Goal: Task Accomplishment & Management: Manage account settings

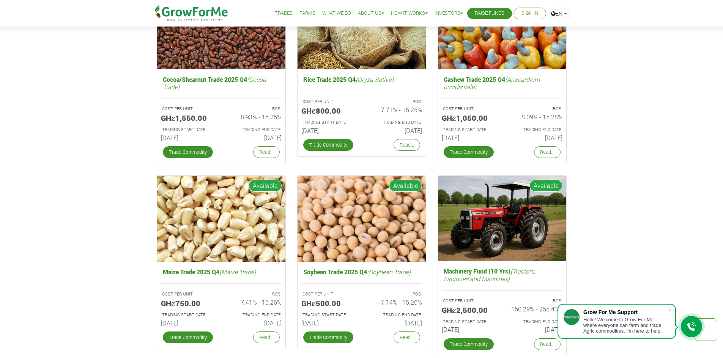
scroll to position [1252, 0]
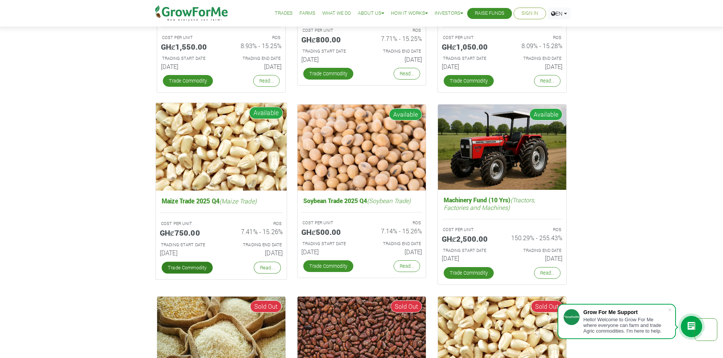
click at [193, 269] on link "Trade Commodity" at bounding box center [186, 268] width 51 height 12
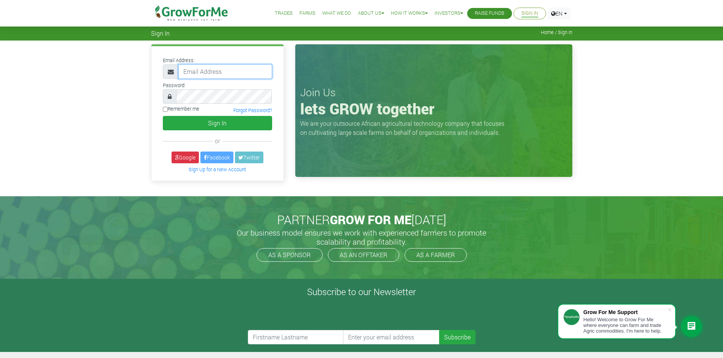
click at [222, 68] on input "email" at bounding box center [225, 71] width 94 height 14
type input "officialae0503@gmail.com"
click at [250, 112] on link "Forgot Password?" at bounding box center [252, 110] width 39 height 6
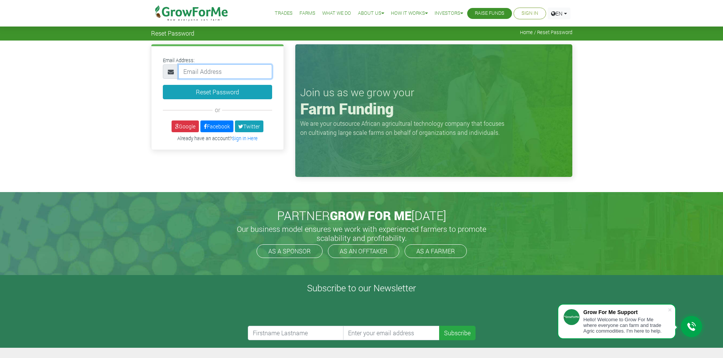
click at [237, 71] on input "email" at bounding box center [225, 71] width 94 height 14
type input "officialae0503@gmail.com"
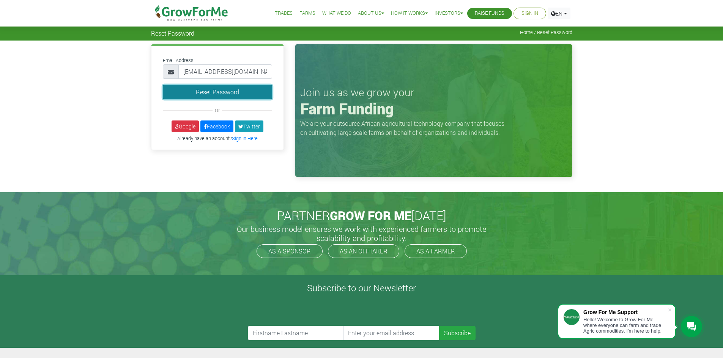
click at [241, 93] on button "Reset Password" at bounding box center [217, 92] width 109 height 14
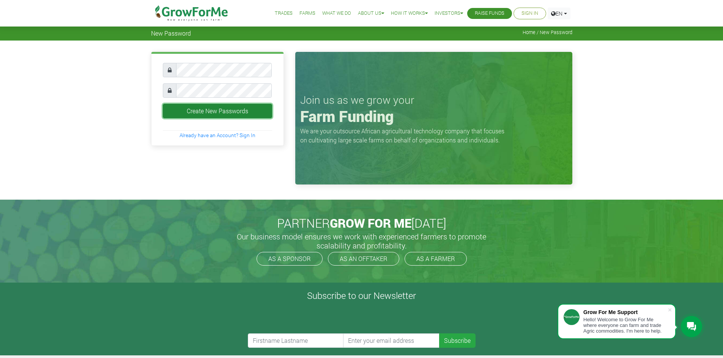
click at [217, 113] on button "Create New Passwords" at bounding box center [217, 111] width 109 height 14
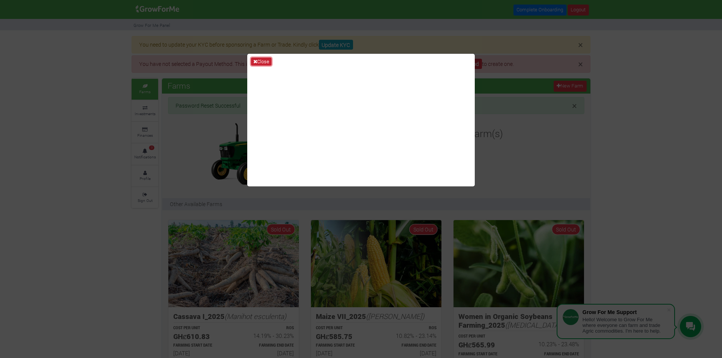
click at [259, 61] on button "Close" at bounding box center [261, 62] width 20 height 8
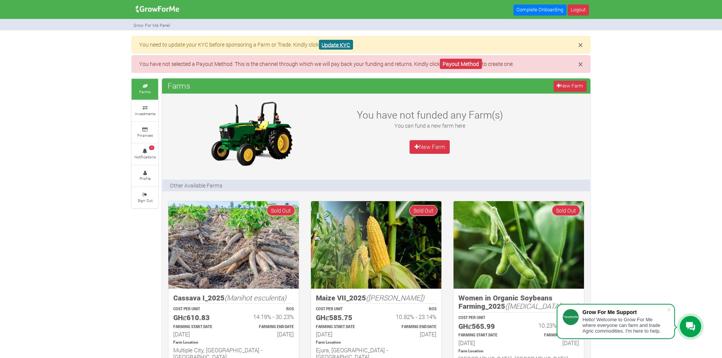
click at [341, 42] on link "Update KYC" at bounding box center [336, 45] width 34 height 10
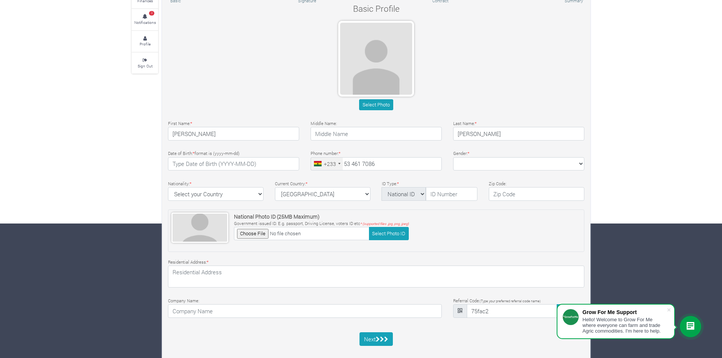
scroll to position [146, 0]
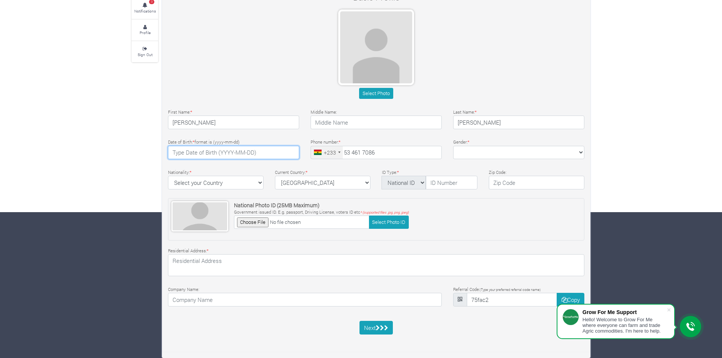
click at [264, 151] on input "text" at bounding box center [233, 153] width 131 height 14
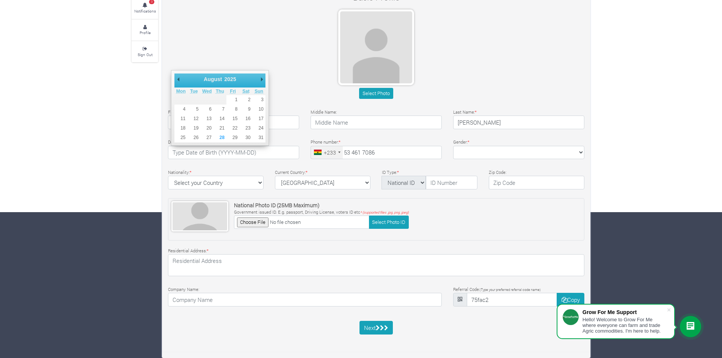
click at [212, 79] on select "January February March April May June July August September October November De…" at bounding box center [220, 79] width 35 height 8
click at [230, 79] on select "1901 1902 1903 1904 1905 1906 1907 1908 1909 1910 1911 1912 1913 1914 1915 1916…" at bounding box center [232, 79] width 20 height 8
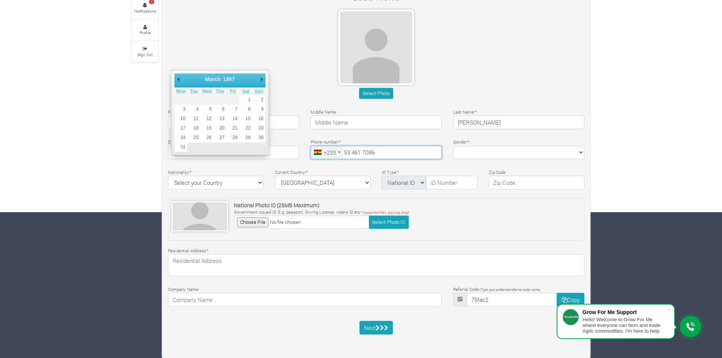
click at [385, 156] on input "53 461 7086" at bounding box center [376, 153] width 131 height 14
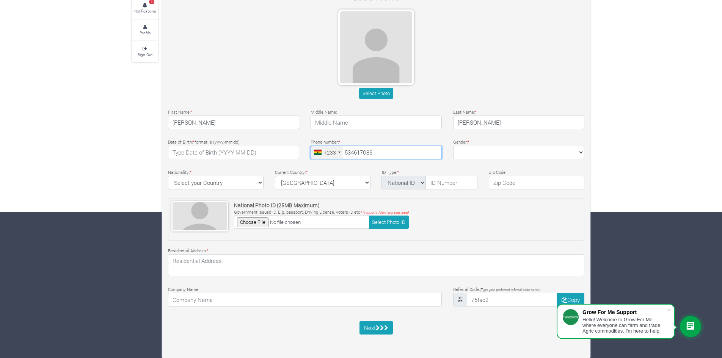
type input "53 461 7086"
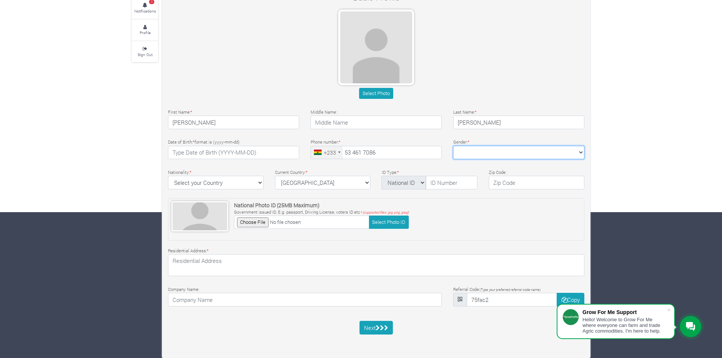
click at [501, 149] on select "Female Male" at bounding box center [518, 153] width 131 height 14
select select "Male"
click at [453, 146] on select "Female Male" at bounding box center [518, 153] width 131 height 14
click at [264, 188] on div "Nationality: * Select your Country Afghanistan Albania Algeria American Samoa A…" at bounding box center [215, 179] width 107 height 22
click at [258, 185] on select "Select your Country Afghanistan Albania Algeria American Samoa Andorra Angola A…" at bounding box center [216, 183] width 96 height 14
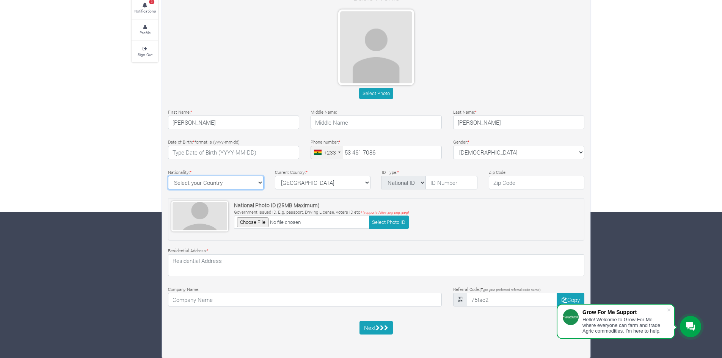
select select "[GEOGRAPHIC_DATA]"
click at [168, 176] on select "Select your Country Afghanistan Albania Algeria American Samoa Andorra Angola A…" at bounding box center [216, 183] width 96 height 14
click at [422, 185] on select "National ID Ghana ID Passport Drivers" at bounding box center [404, 183] width 44 height 14
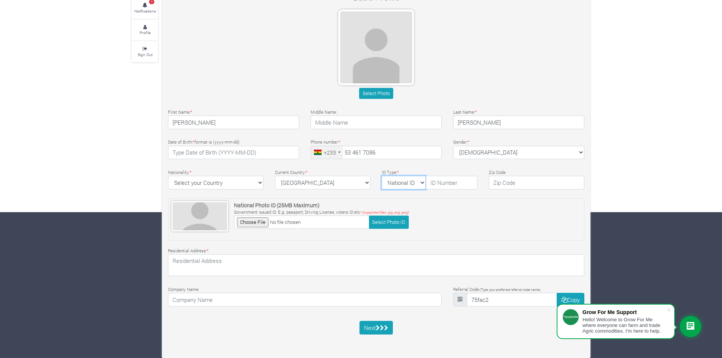
select select "Ghana ID"
click at [382, 176] on select "National ID Ghana ID Passport Drivers" at bounding box center [404, 183] width 44 height 14
click at [453, 184] on input "text" at bounding box center [452, 183] width 52 height 14
type input "GHA - 729290108 - 2"
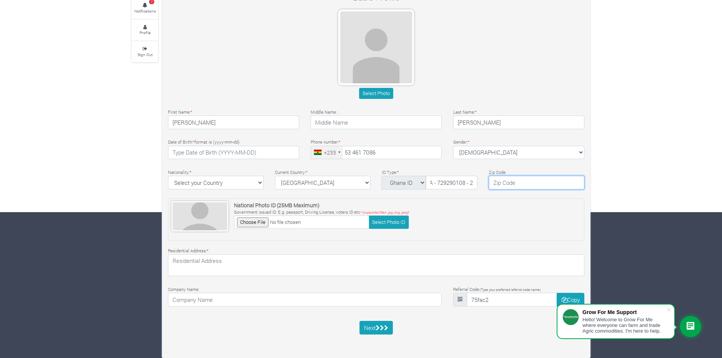
click at [514, 184] on input "text" at bounding box center [537, 183] width 96 height 14
type input "AK - 039"
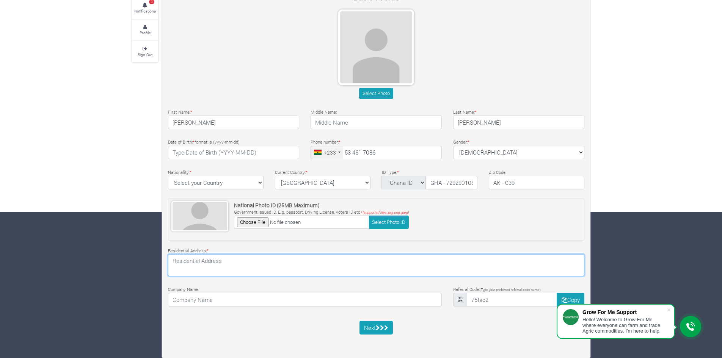
click at [299, 271] on textarea at bounding box center [376, 266] width 416 height 22
type textarea "5850-PLT 7Tanoso, str1 - Abuakwa AK - 789 - 3126 AH -110 - 7342"
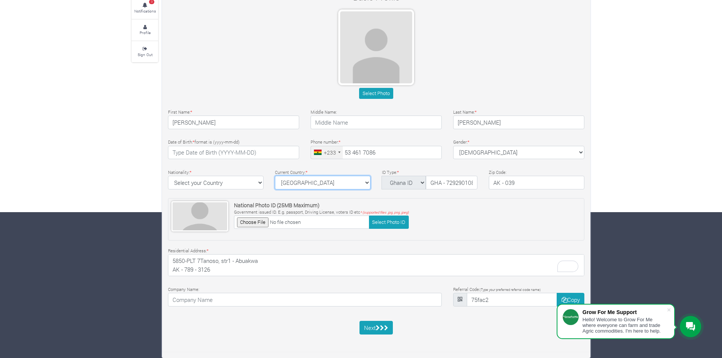
select select "Ghana"
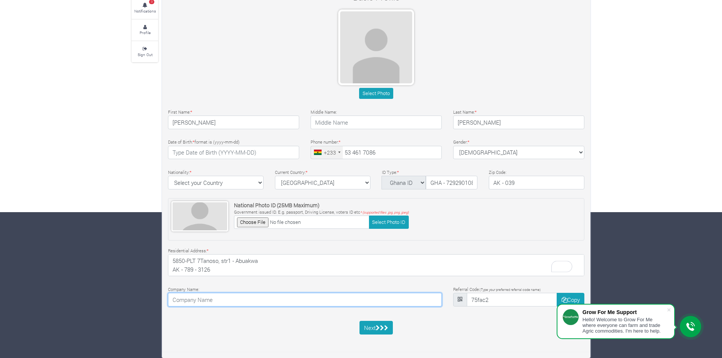
click at [244, 300] on input at bounding box center [305, 300] width 274 height 14
type input "s"
type input "Self Employed"
click at [252, 225] on input "file" at bounding box center [301, 222] width 135 height 13
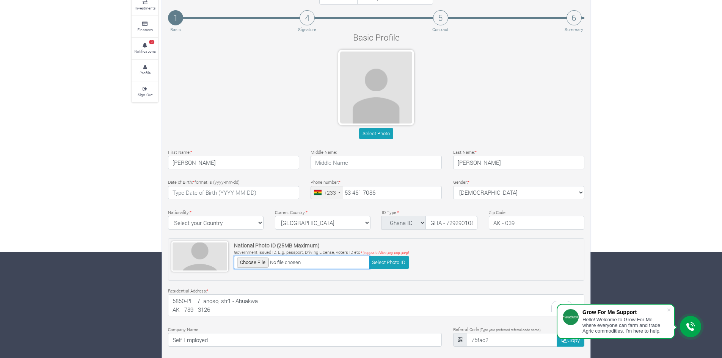
scroll to position [146, 0]
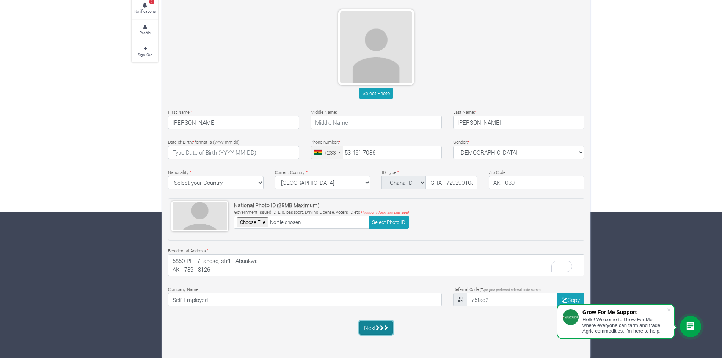
click at [377, 330] on icon "submit" at bounding box center [378, 328] width 4 height 6
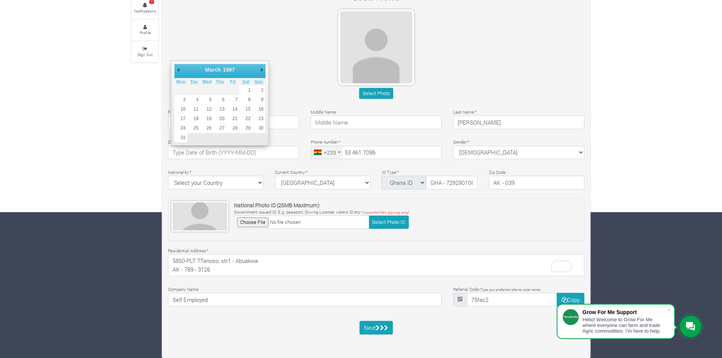
click at [211, 68] on select "January February March April May June July August September October November De…" at bounding box center [221, 70] width 35 height 8
click at [204, 66] on select "January February March April May June July August September October November De…" at bounding box center [221, 70] width 35 height 8
type input "1997-03-05"
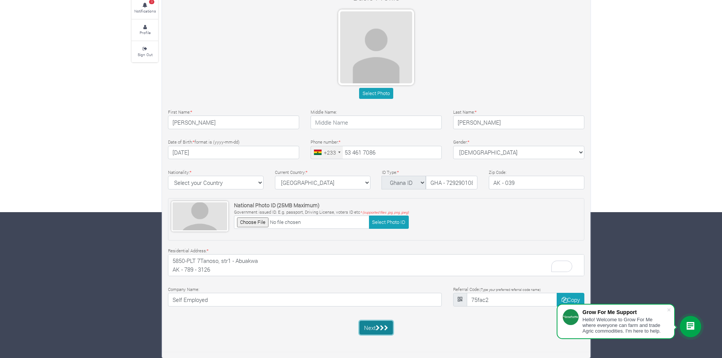
click at [382, 330] on icon "submit" at bounding box center [382, 328] width 4 height 6
click at [262, 222] on input "file" at bounding box center [301, 222] width 135 height 13
type input "C:\fakepath\abtt.JPG"
click at [377, 328] on icon "submit" at bounding box center [378, 328] width 4 height 6
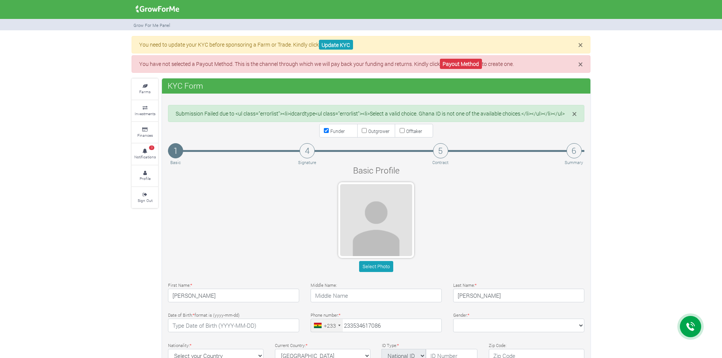
type input "53 461 7086"
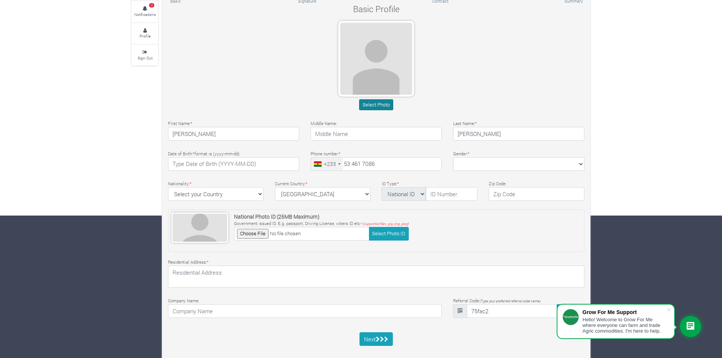
scroll to position [154, 0]
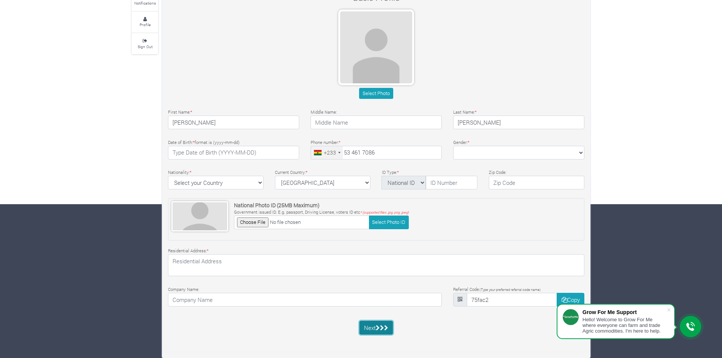
click at [379, 333] on button "Next" at bounding box center [377, 328] width 34 height 14
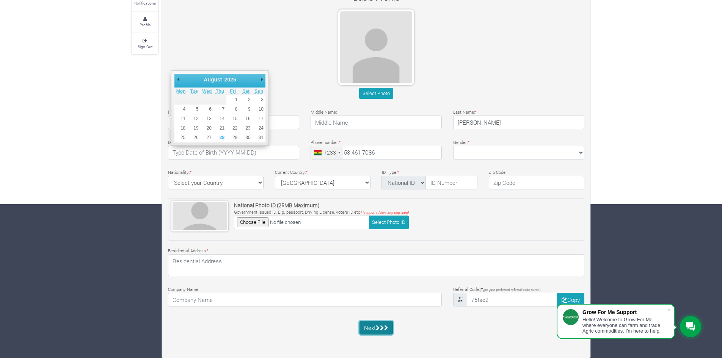
click at [379, 332] on button "Next" at bounding box center [377, 328] width 34 height 14
click at [284, 126] on input "Adjei" at bounding box center [233, 123] width 131 height 14
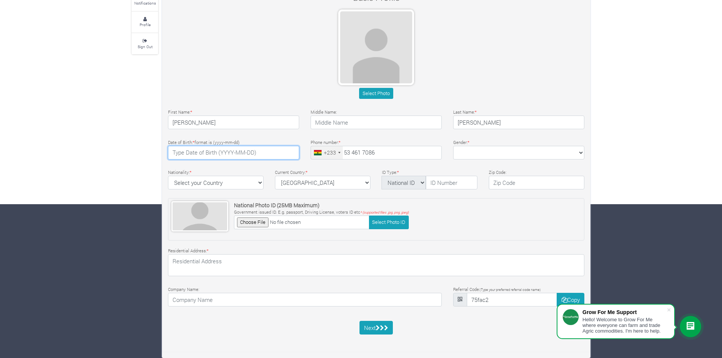
click at [200, 150] on input "text" at bounding box center [233, 153] width 131 height 14
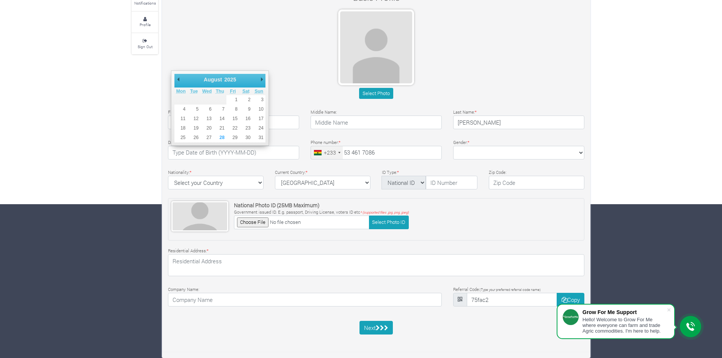
click at [209, 79] on select "January February March April May June July August September October November De…" at bounding box center [220, 80] width 35 height 8
click at [229, 79] on select "1901 1902 1903 1904 1905 1906 1907 1908 1909 1910 1911 1912 1913 1914 1915 1916…" at bounding box center [232, 80] width 20 height 8
click at [462, 187] on input "text" at bounding box center [452, 183] width 52 height 14
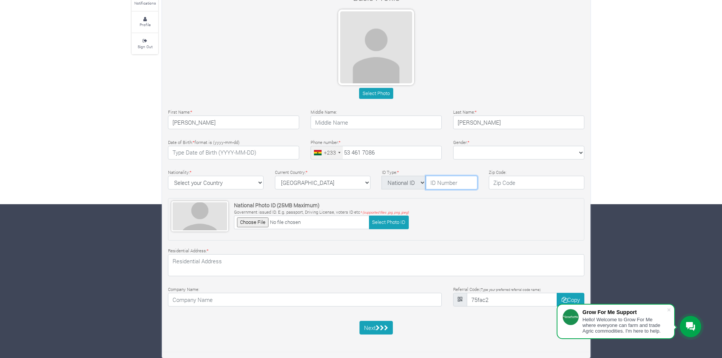
type input "GHA - 729290108 - 2"
click at [531, 185] on input "text" at bounding box center [537, 183] width 96 height 14
type input "AK - 039"
click at [252, 222] on input "file" at bounding box center [301, 222] width 135 height 13
type input "C:\fakepath\WhatsApp Image 2025-08-28 at 10.42.52 AM.jpeg"
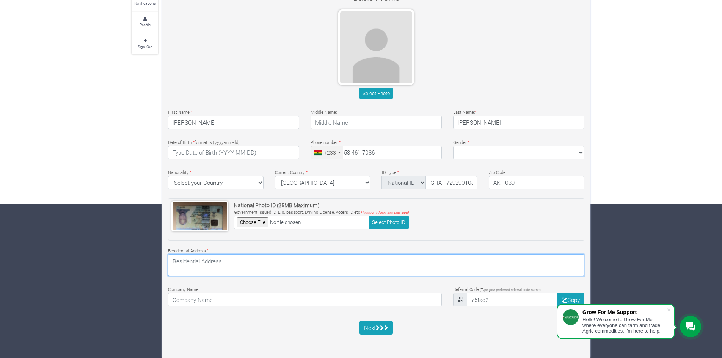
click at [291, 265] on textarea at bounding box center [376, 266] width 416 height 22
type textarea "5850-PLT 7Tanoso, str1 - Abuakwa AK - 789 - 3126 AH -110 - 7342"
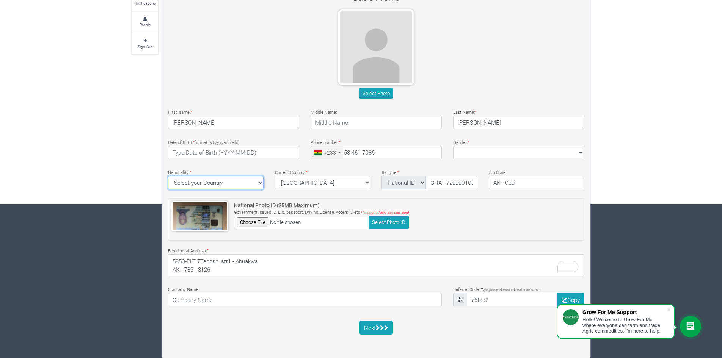
select select "Ghana"
click at [288, 299] on input at bounding box center [305, 300] width 274 height 14
type input "Self Employed"
click at [566, 299] on button "Copy" at bounding box center [571, 300] width 28 height 14
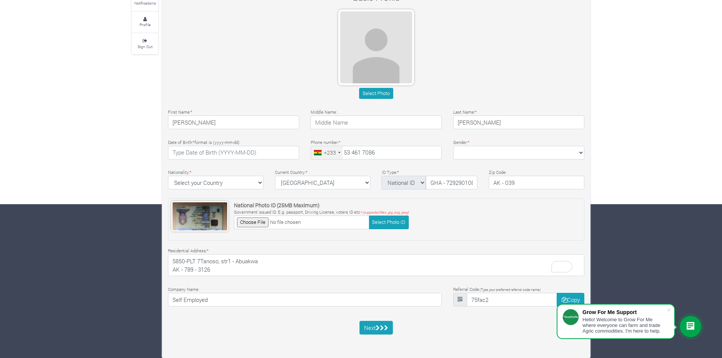
scroll to position [9, 0]
click at [367, 327] on button "Next" at bounding box center [377, 328] width 34 height 14
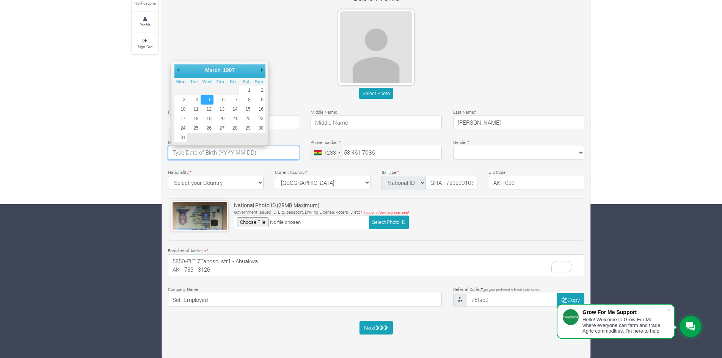
type input "1997-03-05"
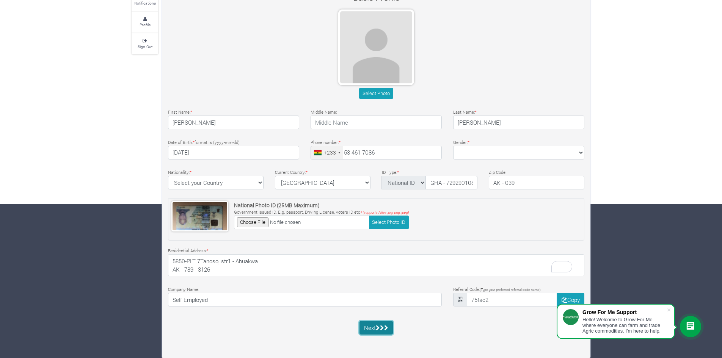
click at [382, 329] on icon "submit" at bounding box center [382, 328] width 4 height 6
click at [482, 155] on select "Female Male" at bounding box center [518, 153] width 131 height 14
select select "Male"
click at [453, 146] on select "Female Male" at bounding box center [518, 153] width 131 height 14
click at [379, 327] on icon "submit" at bounding box center [378, 328] width 4 height 6
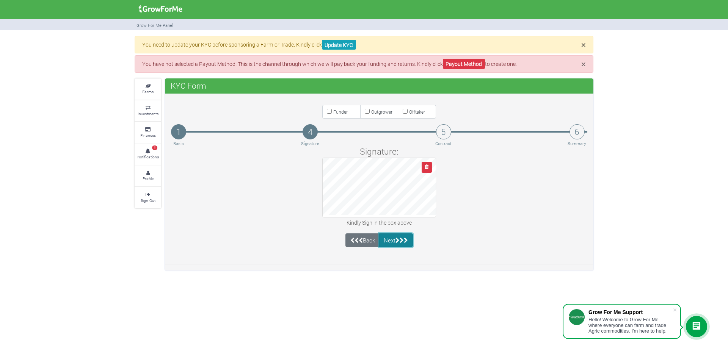
click at [394, 241] on button "Next" at bounding box center [396, 241] width 34 height 14
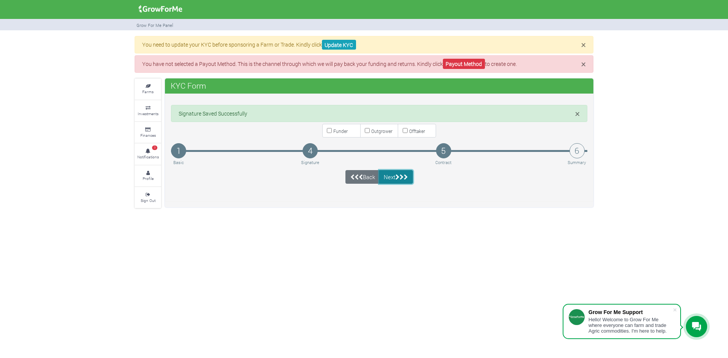
click at [399, 177] on icon "submit" at bounding box center [398, 177] width 4 height 6
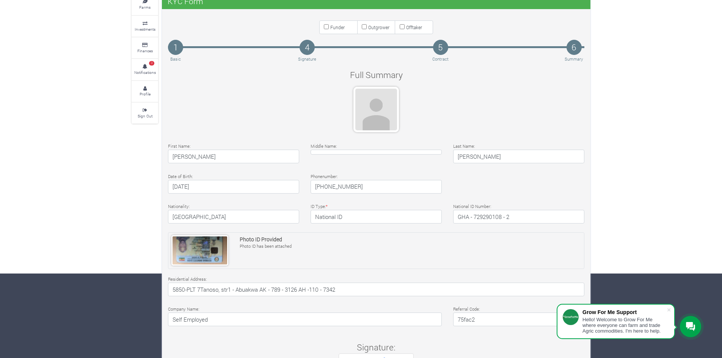
scroll to position [9, 0]
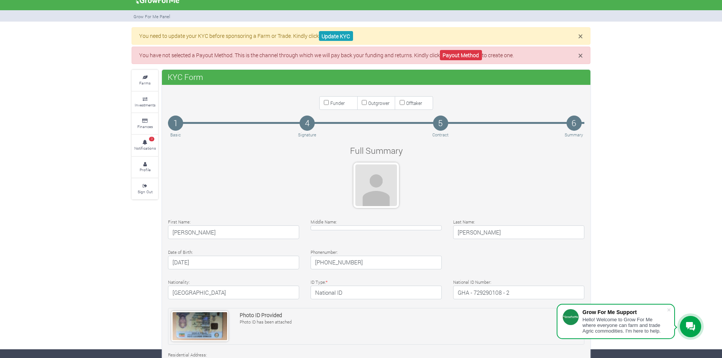
click at [368, 196] on div at bounding box center [377, 186] width 46 height 46
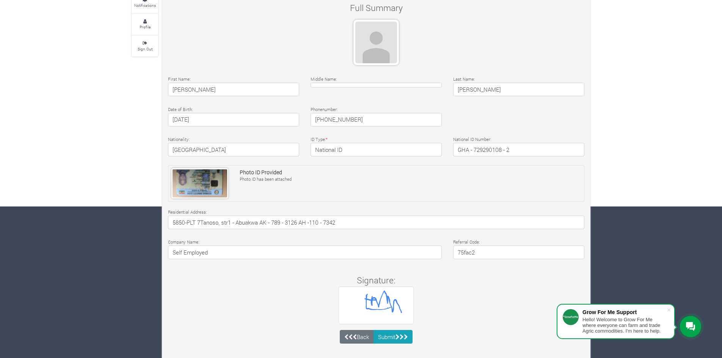
scroll to position [160, 0]
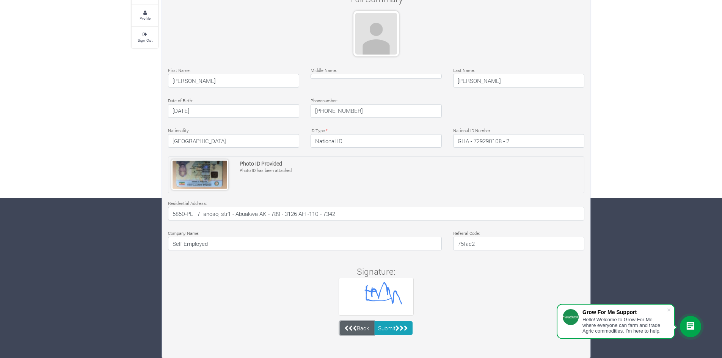
click at [357, 330] on link "Back" at bounding box center [357, 329] width 34 height 14
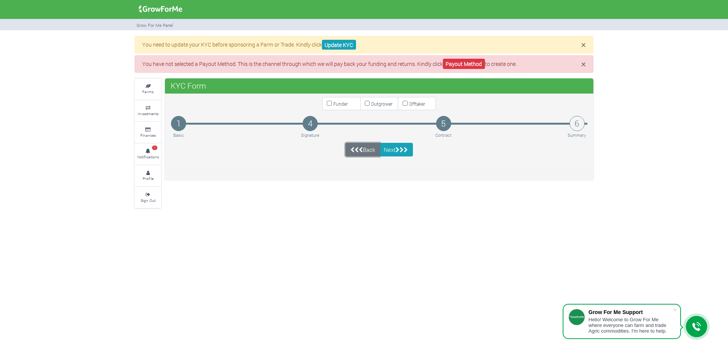
click at [364, 150] on link "Back" at bounding box center [363, 150] width 34 height 14
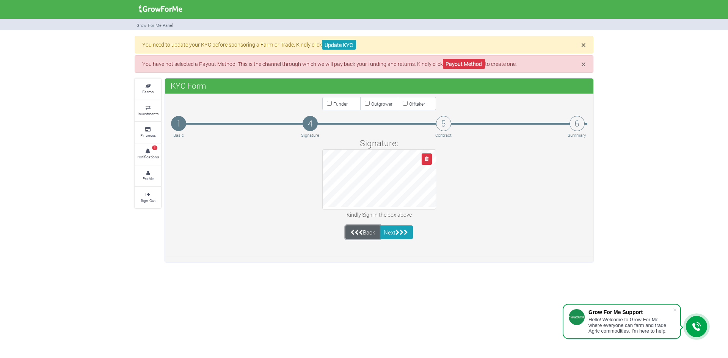
click at [361, 235] on icon at bounding box center [361, 233] width 4 height 6
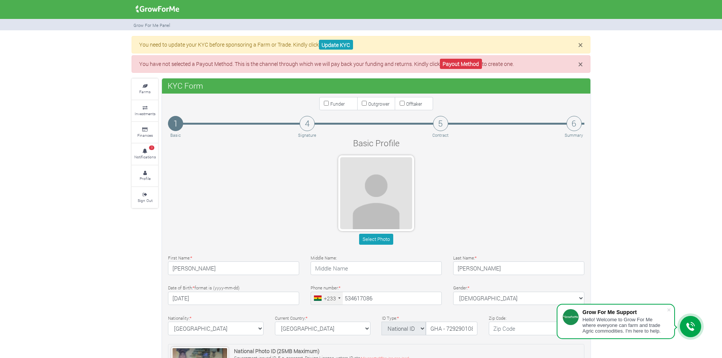
scroll to position [76, 0]
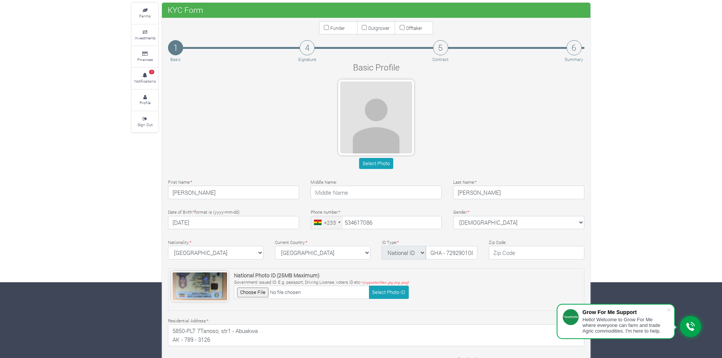
type input "53 461 7086"
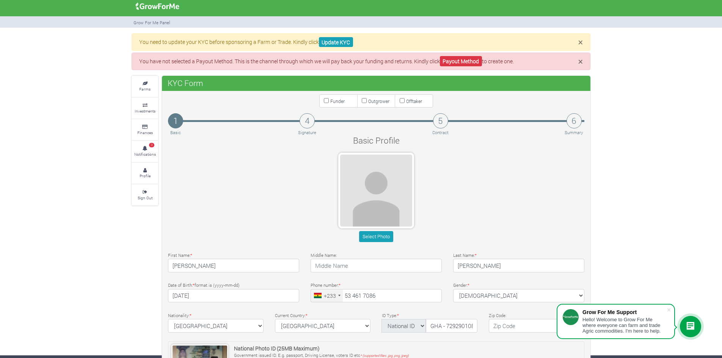
scroll to position [0, 0]
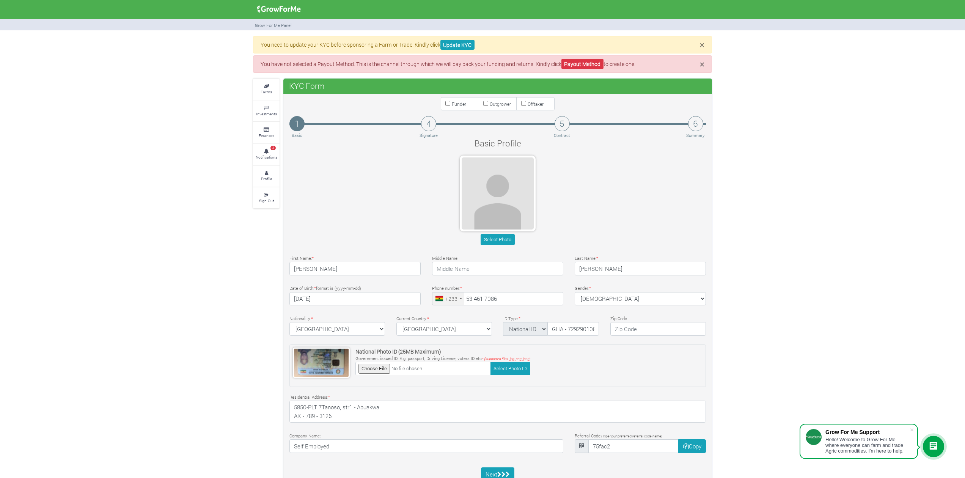
drag, startPoint x: 709, startPoint y: 1, endPoint x: 764, endPoint y: 196, distance: 203.2
click at [722, 196] on div "× You need to update your KYC before sponsoring a Farm or Trade. Kindly click U…" at bounding box center [482, 270] width 965 height 468
click at [722, 213] on div "× You need to update your KYC before sponsoring a Farm or Trade. Kindly click U…" at bounding box center [482, 270] width 965 height 468
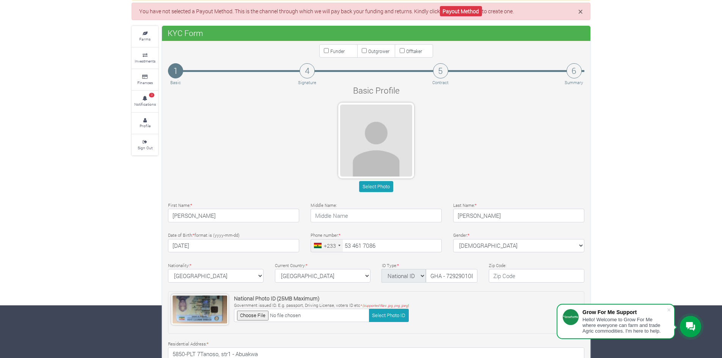
scroll to position [146, 0]
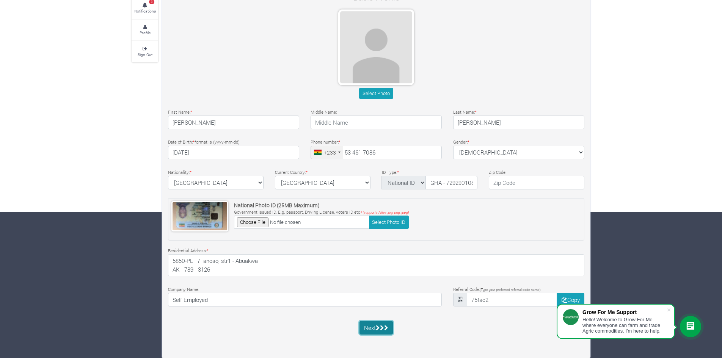
click at [380, 324] on button "Next" at bounding box center [377, 328] width 34 height 14
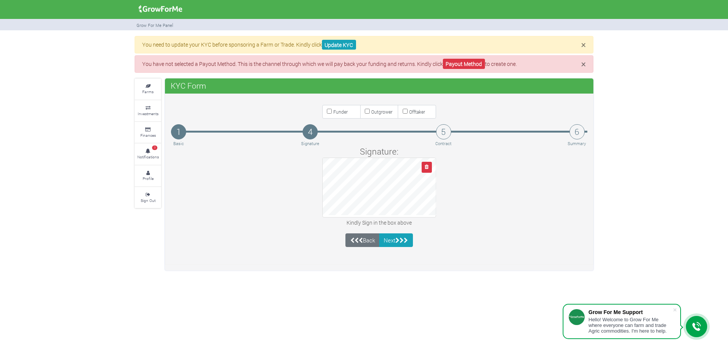
click at [701, 128] on div "× You need to update your KYC before sponsoring a Farm or Trade. Kindly click U…" at bounding box center [364, 153] width 728 height 235
click at [395, 242] on button "Next" at bounding box center [396, 241] width 34 height 14
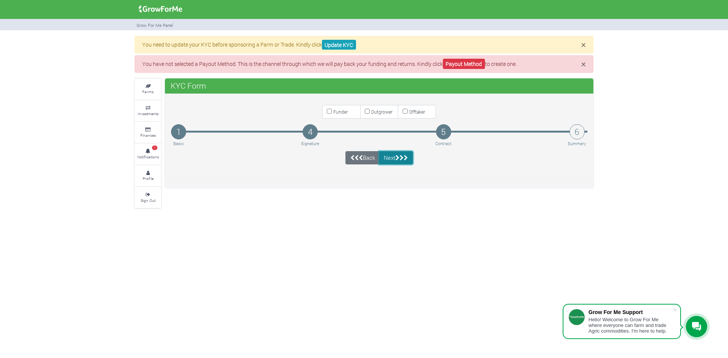
click at [395, 156] on button "Next" at bounding box center [396, 158] width 34 height 14
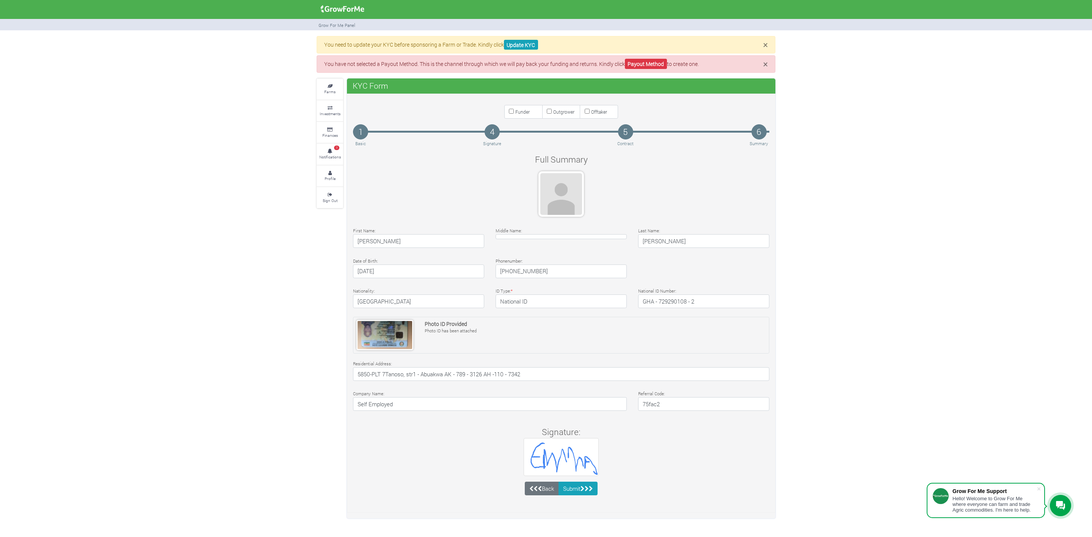
drag, startPoint x: 695, startPoint y: 1, endPoint x: 875, endPoint y: 256, distance: 312.5
click at [722, 256] on div "× You need to update your KYC before sponsoring a Farm or Trade. Kindly click U…" at bounding box center [546, 277] width 1092 height 483
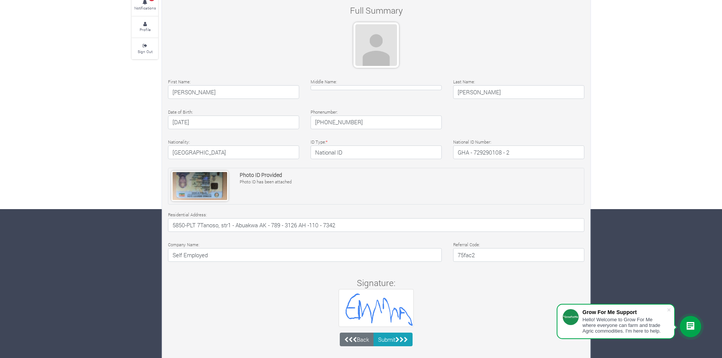
scroll to position [160, 0]
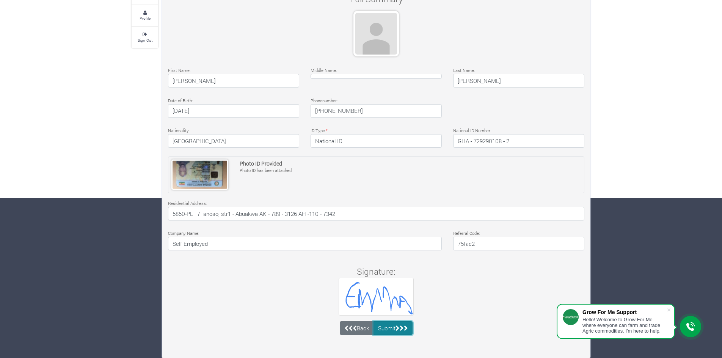
click at [390, 328] on button "Submit" at bounding box center [393, 329] width 39 height 14
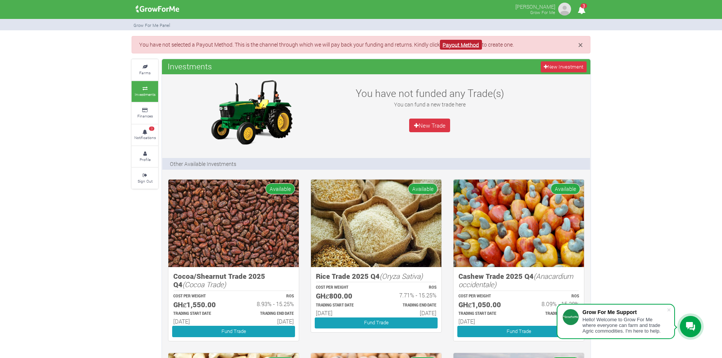
click at [460, 42] on link "Payout Method" at bounding box center [461, 45] width 42 height 10
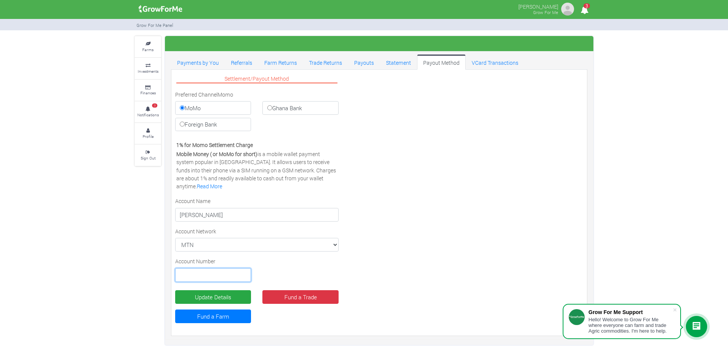
click at [203, 275] on input "text" at bounding box center [213, 276] width 76 height 14
type input "0555161191"
click at [223, 299] on button "Update Details" at bounding box center [213, 298] width 76 height 14
click at [222, 183] on link "Read More" at bounding box center [209, 186] width 25 height 7
click at [391, 63] on link "Statement" at bounding box center [398, 62] width 37 height 15
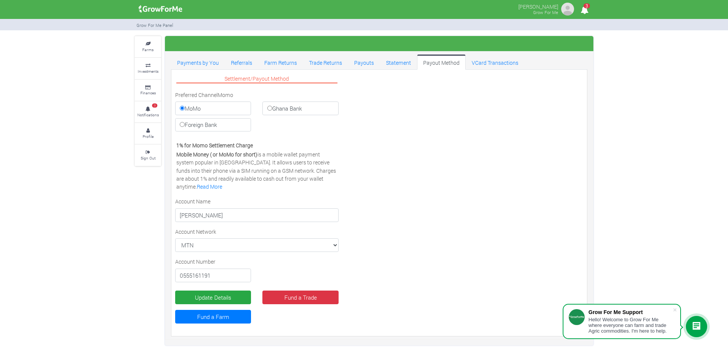
click at [182, 126] on input "Foreign Bank" at bounding box center [182, 124] width 5 height 5
radio input "true"
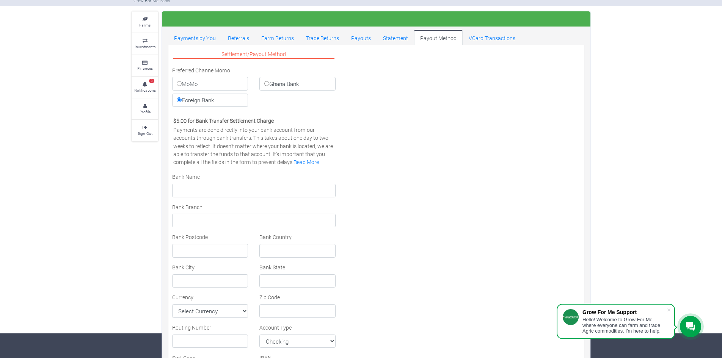
scroll to position [38, 0]
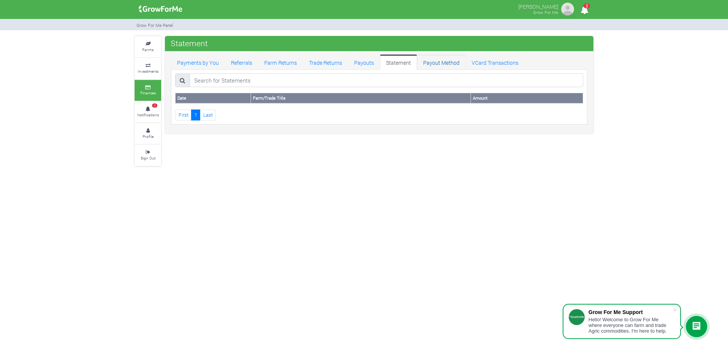
drag, startPoint x: 0, startPoint y: 0, endPoint x: 442, endPoint y: 63, distance: 446.4
click at [442, 63] on link "Payout Method" at bounding box center [441, 62] width 49 height 15
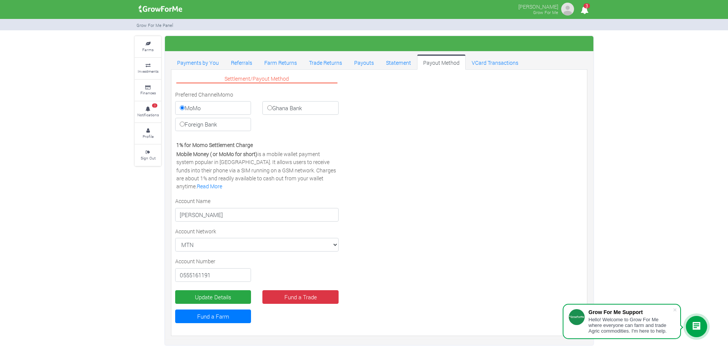
click at [181, 125] on input "Foreign Bank" at bounding box center [182, 124] width 5 height 5
radio input "true"
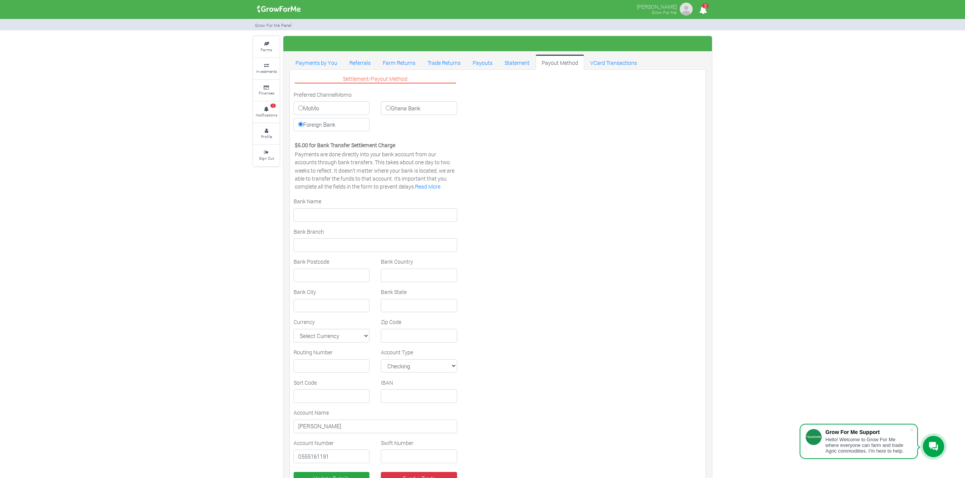
drag, startPoint x: 728, startPoint y: 7, endPoint x: 194, endPoint y: 78, distance: 538.4
click at [194, 78] on div "Farms Investments Finances 3 Notifications Profile Sign Out" at bounding box center [482, 281] width 965 height 490
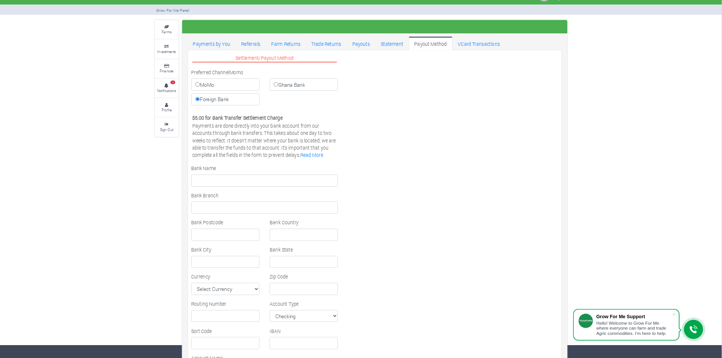
scroll to position [14, 0]
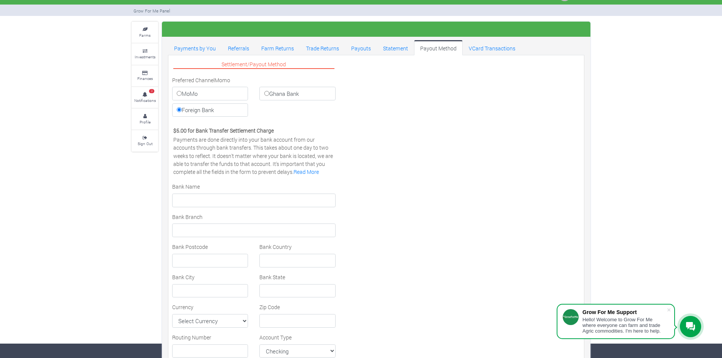
drag, startPoint x: 962, startPoint y: 1, endPoint x: 414, endPoint y: 150, distance: 568.4
click at [414, 150] on div "Settlement/Payout Method Preferred Channel Momo MoMo Ghana Bank Foreign Bank Vi…" at bounding box center [377, 279] width 420 height 440
click at [289, 96] on label "Ghana Bank" at bounding box center [297, 94] width 76 height 14
click at [269, 96] on input "Ghana Bank" at bounding box center [266, 93] width 5 height 5
radio input "true"
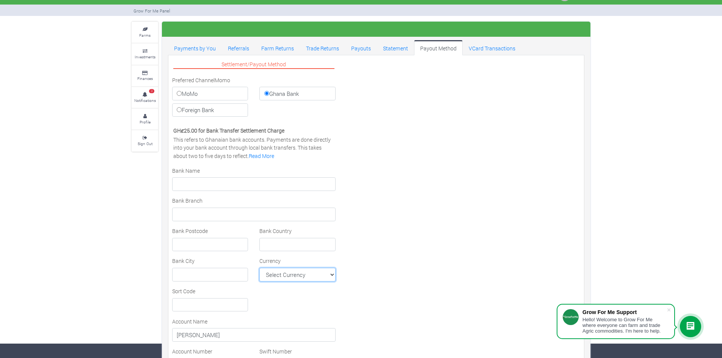
click at [324, 277] on select "Select Currency AFN ALL DZD AOA ARS AMD AWG AUD AZN BHD BSD BDT BBD BYN BZD BMD…" at bounding box center [297, 275] width 76 height 14
click at [495, 131] on div "Settlement/Payout Method Preferred Channel Momo MoMo Ghana Bank Foreign Bank Vi…" at bounding box center [377, 240] width 420 height 363
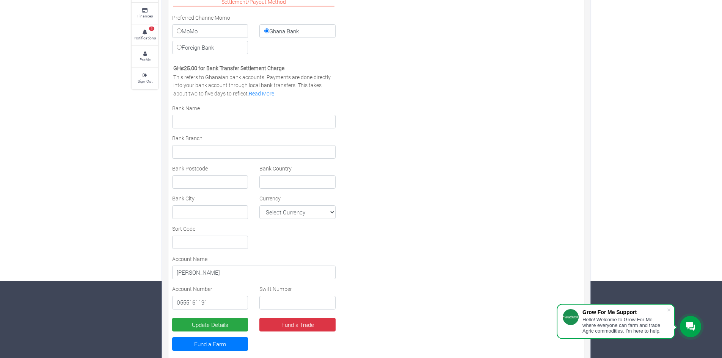
scroll to position [90, 0]
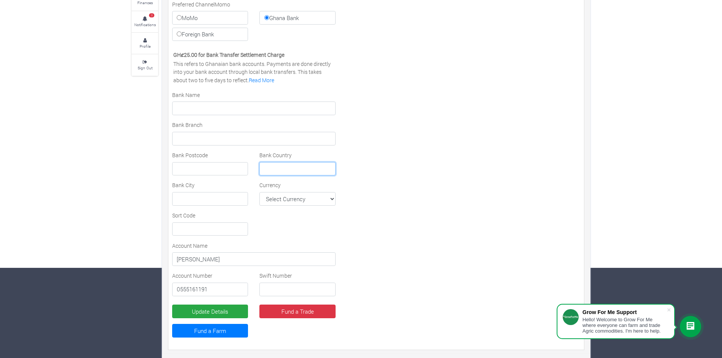
click at [285, 169] on input "text" at bounding box center [297, 169] width 76 height 14
click at [512, 119] on div "Settlement/Payout Method Preferred Channel Momo MoMo Ghana Bank Foreign Bank Vi…" at bounding box center [377, 164] width 420 height 363
click at [235, 195] on input "text" at bounding box center [210, 199] width 76 height 14
click at [190, 227] on input "text" at bounding box center [210, 230] width 76 height 14
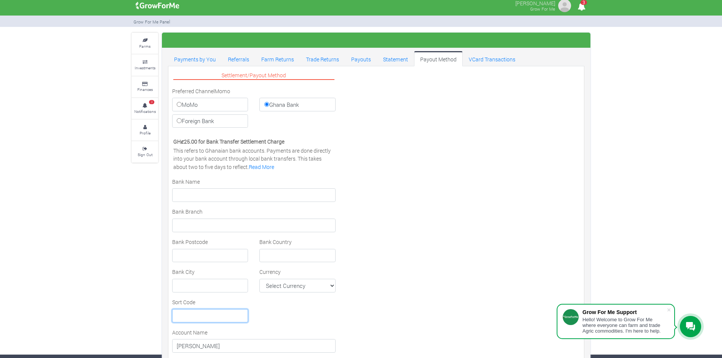
scroll to position [0, 0]
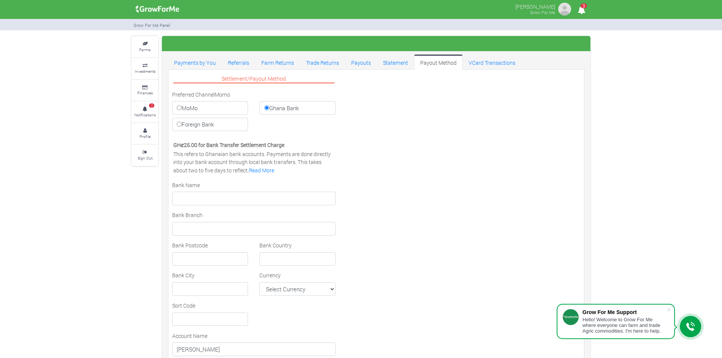
click at [180, 108] on input "MoMo" at bounding box center [179, 107] width 5 height 5
radio input "true"
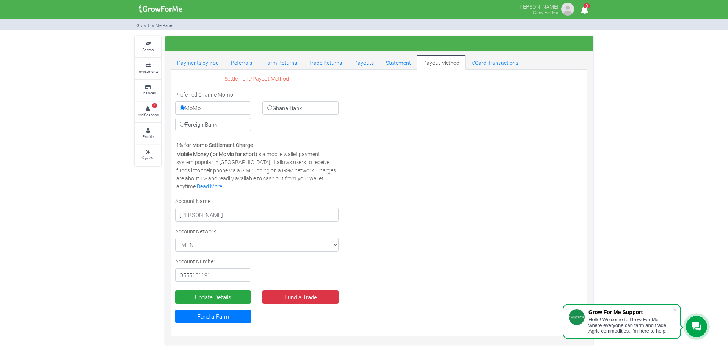
click at [182, 123] on input "Foreign Bank" at bounding box center [182, 124] width 5 height 5
radio input "true"
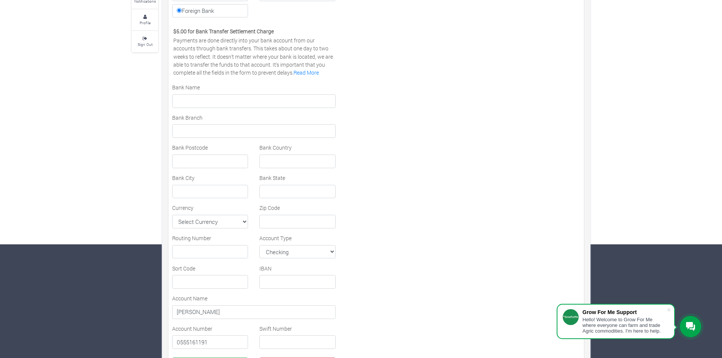
scroll to position [152, 0]
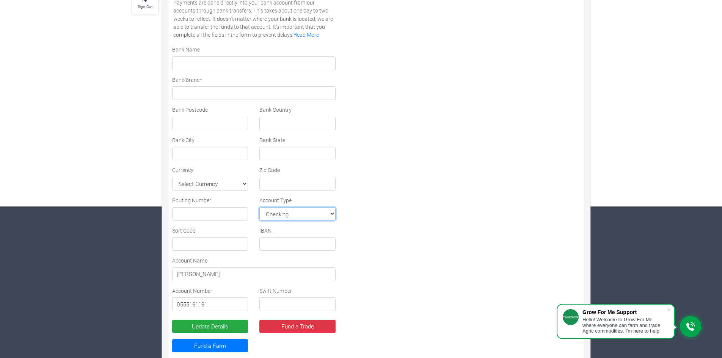
click at [330, 216] on select "Checking Savings MMA Checking MMA Savings" at bounding box center [297, 214] width 76 height 14
click at [385, 181] on div "Settlement/Payout Method Preferred Channel Momo MoMo Ghana Bank Foreign Bank Vi…" at bounding box center [377, 142] width 420 height 440
click at [308, 255] on div "Settlement/Payout Method Preferred Channel Momo MoMo Ghana Bank Foreign Bank Vi…" at bounding box center [254, 142] width 175 height 440
click at [311, 247] on input "text" at bounding box center [297, 244] width 76 height 14
click at [398, 196] on div "Settlement/Payout Method Preferred Channel Momo MoMo Ghana Bank Foreign Bank Vi…" at bounding box center [377, 142] width 420 height 440
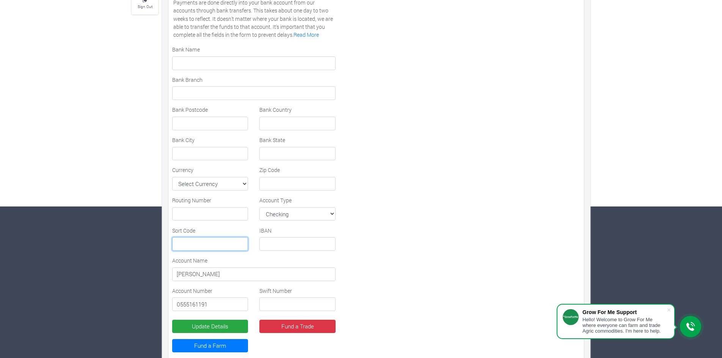
click at [214, 239] on input "text" at bounding box center [210, 244] width 76 height 14
click at [567, 116] on div "Settlement/Payout Method Preferred Channel Momo MoMo Ghana Bank Foreign Bank Vi…" at bounding box center [377, 142] width 420 height 440
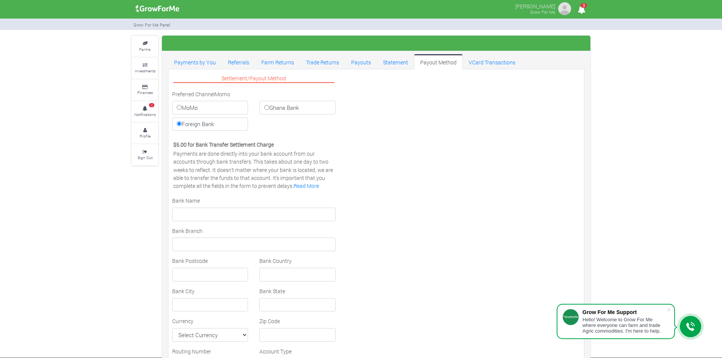
scroll to position [0, 0]
click at [297, 110] on label "Ghana Bank" at bounding box center [297, 108] width 76 height 14
click at [269, 110] on input "Ghana Bank" at bounding box center [266, 107] width 5 height 5
radio input "true"
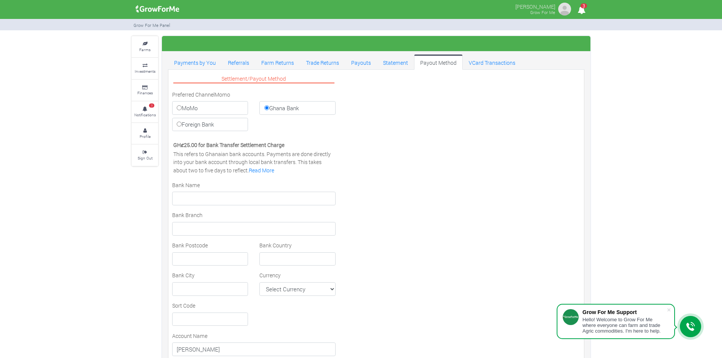
click at [202, 126] on label "Foreign Bank" at bounding box center [210, 125] width 76 height 14
click at [182, 126] on input "Foreign Bank" at bounding box center [179, 124] width 5 height 5
radio input "true"
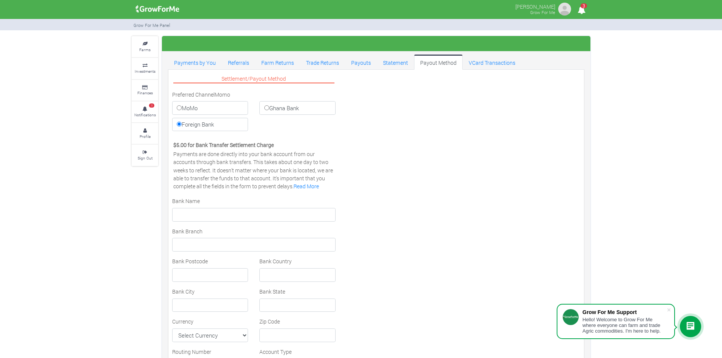
click at [299, 105] on label "Ghana Bank" at bounding box center [297, 108] width 76 height 14
click at [269, 105] on input "Ghana Bank" at bounding box center [266, 107] width 5 height 5
radio input "true"
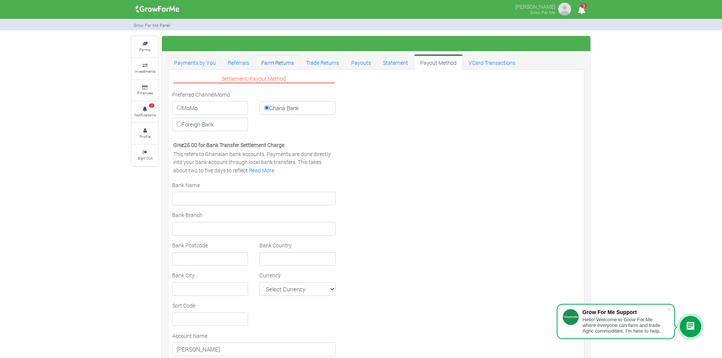
click at [283, 62] on link "Farm Returns" at bounding box center [277, 62] width 45 height 15
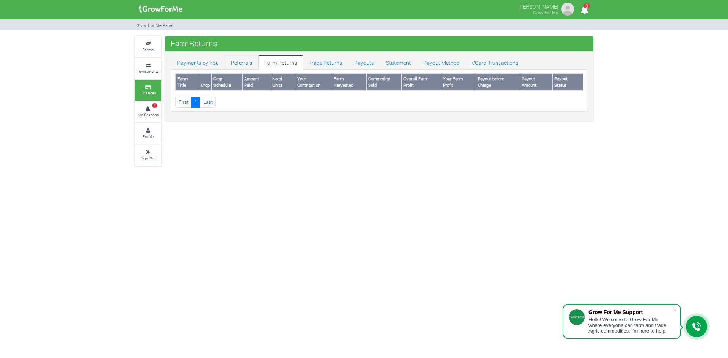
click at [241, 64] on link "Referrals" at bounding box center [241, 62] width 33 height 15
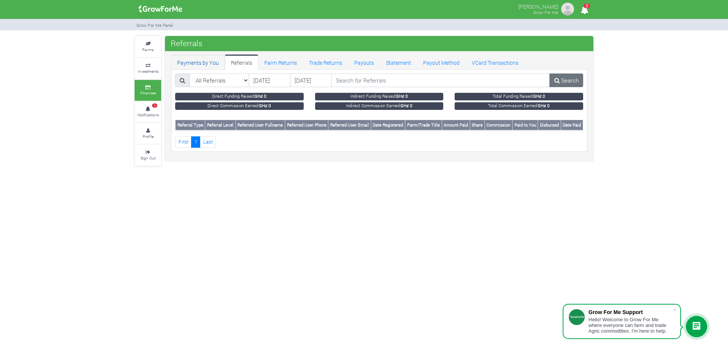
click at [203, 63] on link "Payments by You" at bounding box center [198, 62] width 54 height 15
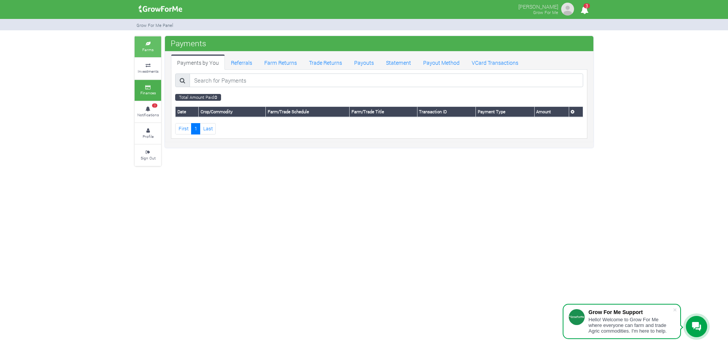
click at [147, 46] on link "Farms" at bounding box center [148, 46] width 27 height 21
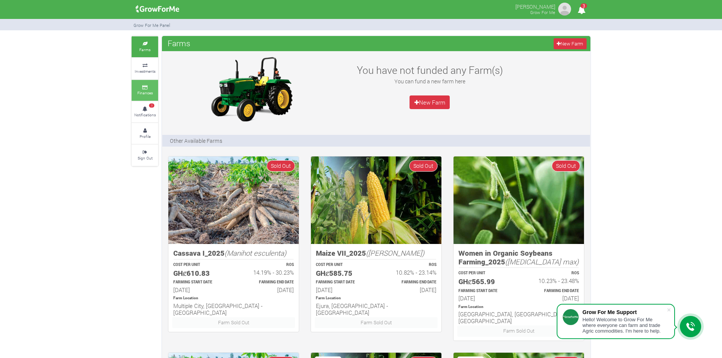
click at [143, 89] on icon at bounding box center [145, 88] width 23 height 4
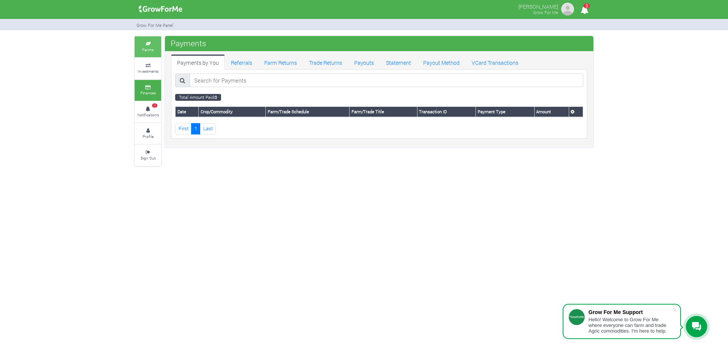
click at [148, 50] on small "Farms" at bounding box center [147, 49] width 11 height 5
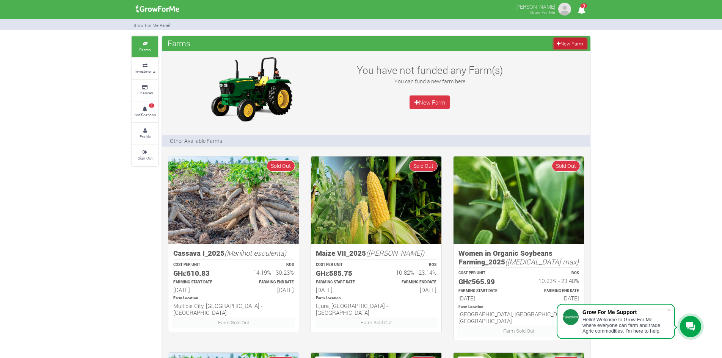
click at [571, 42] on link "New Farm" at bounding box center [570, 43] width 33 height 11
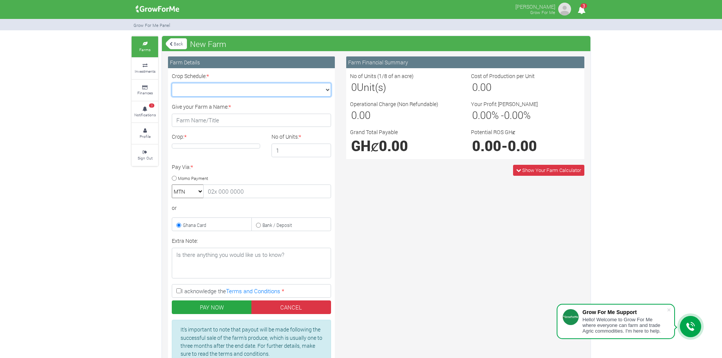
click at [273, 90] on select "Crop Schedule: *" at bounding box center [251, 90] width 159 height 14
click at [329, 94] on select "Crop Schedule: *" at bounding box center [251, 90] width 159 height 14
click at [414, 144] on h1 "GHȼ 0.00" at bounding box center [404, 145] width 107 height 17
click at [405, 148] on span "0.00" at bounding box center [393, 146] width 29 height 19
click at [580, 171] on span "Show Your Farm Calculator" at bounding box center [551, 170] width 59 height 7
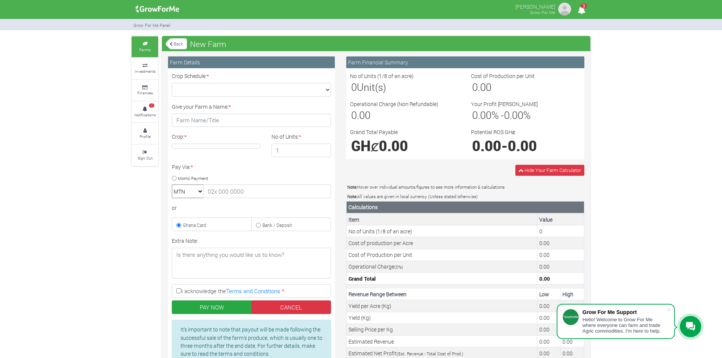
click at [404, 142] on span "0.00" at bounding box center [393, 146] width 29 height 19
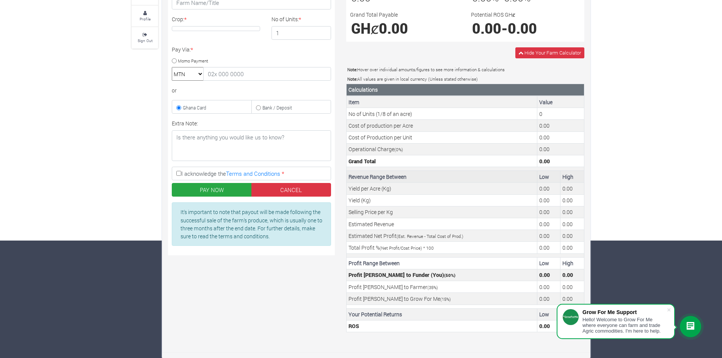
scroll to position [118, 0]
click at [505, 295] on td "Profit Margin to Grow For Me ( 15 %)" at bounding box center [442, 299] width 191 height 12
click at [402, 314] on td "Your Potential Returns" at bounding box center [442, 314] width 191 height 12
click at [393, 316] on b "Your Potential Returns" at bounding box center [375, 314] width 53 height 7
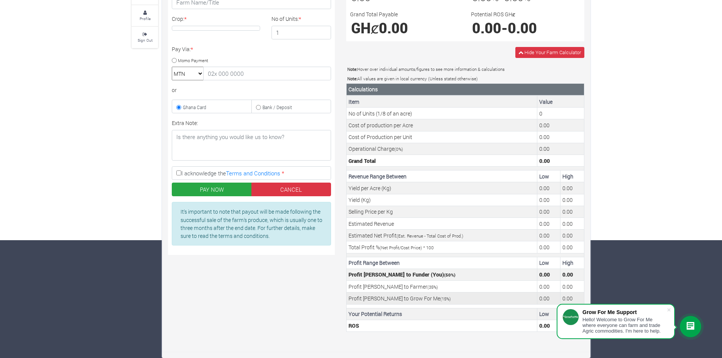
click at [405, 303] on td "Profit Margin to Grow For Me ( 15 %)" at bounding box center [442, 299] width 191 height 12
click at [408, 300] on td "Profit Margin to Grow For Me ( 15 %)" at bounding box center [442, 299] width 191 height 12
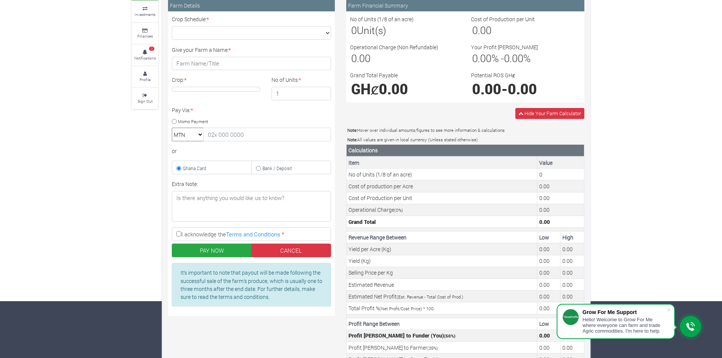
scroll to position [0, 0]
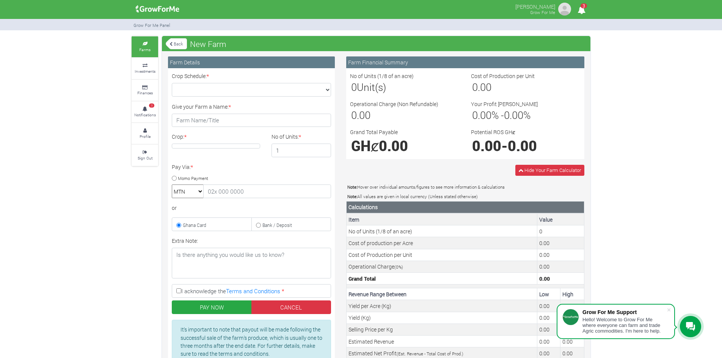
click at [146, 48] on small "Farms" at bounding box center [144, 49] width 11 height 5
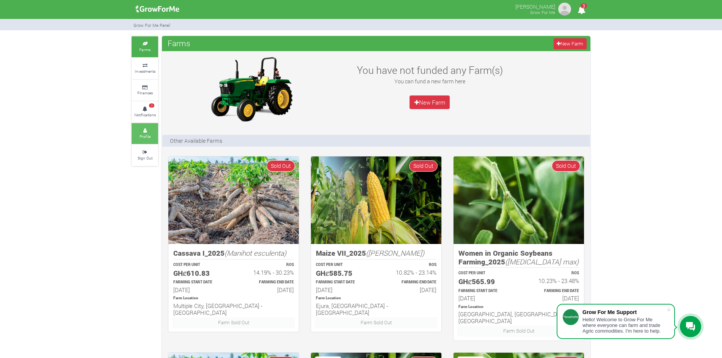
click at [145, 132] on link "Profile" at bounding box center [145, 133] width 27 height 21
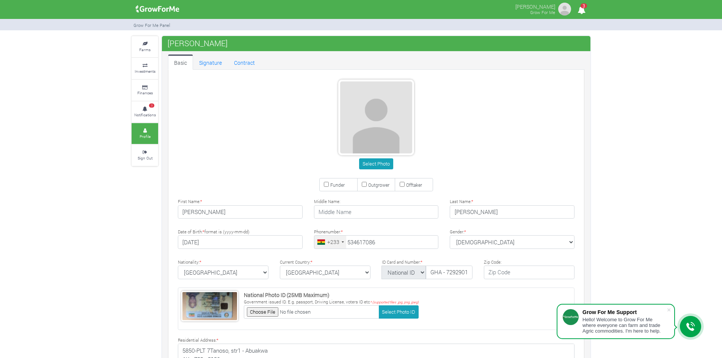
type input "53 461 7086"
click at [366, 186] on input "Outgrower" at bounding box center [364, 184] width 5 height 5
click at [364, 185] on input "Outgrower" at bounding box center [364, 184] width 5 height 5
checkbox input "false"
click at [205, 63] on link "Signature" at bounding box center [210, 62] width 35 height 15
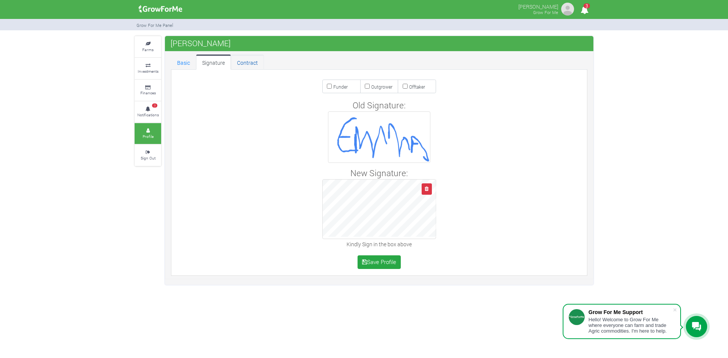
click at [248, 64] on link "Contract" at bounding box center [247, 62] width 33 height 15
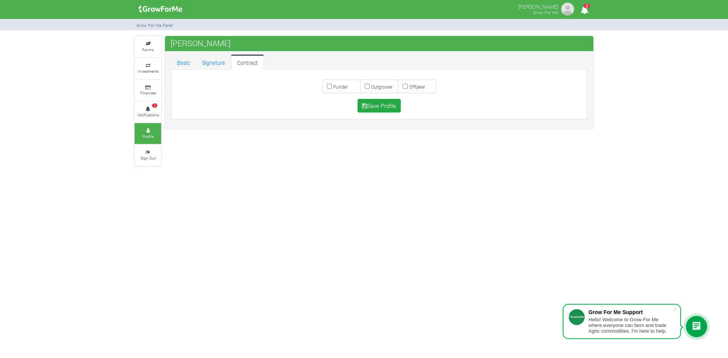
click at [329, 86] on input "Funder" at bounding box center [329, 86] width 5 height 5
checkbox input "true"
click at [376, 106] on button "Save Profile" at bounding box center [380, 106] width 44 height 14
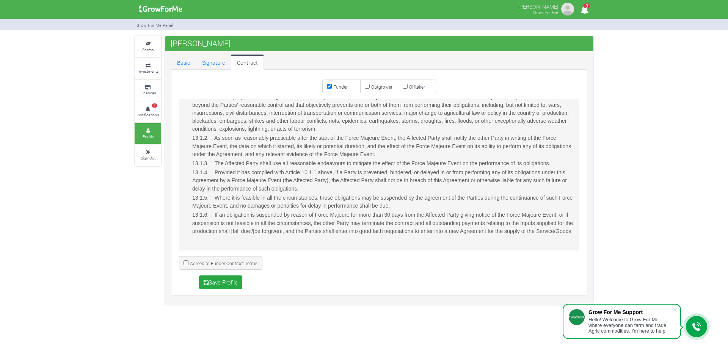
scroll to position [1345, 0]
click at [368, 86] on input "Outgrower" at bounding box center [367, 86] width 5 height 5
checkbox input "true"
click at [329, 86] on input "Funder" at bounding box center [329, 86] width 5 height 5
checkbox input "false"
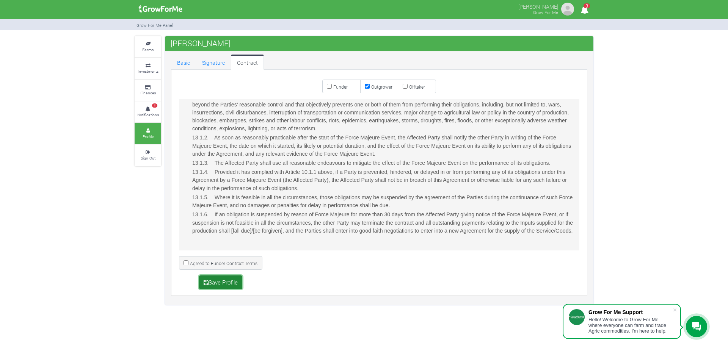
click at [215, 282] on button "Save Profile" at bounding box center [221, 283] width 44 height 14
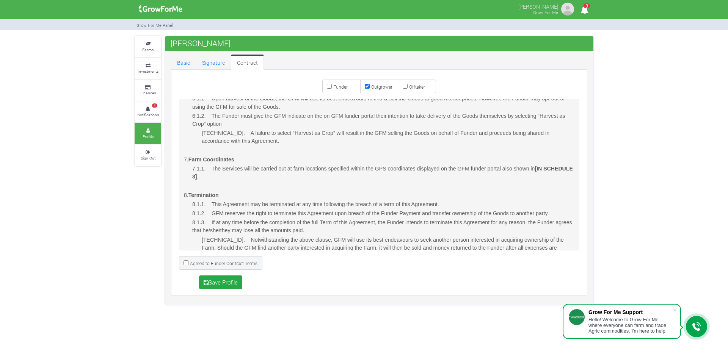
scroll to position [890, 0]
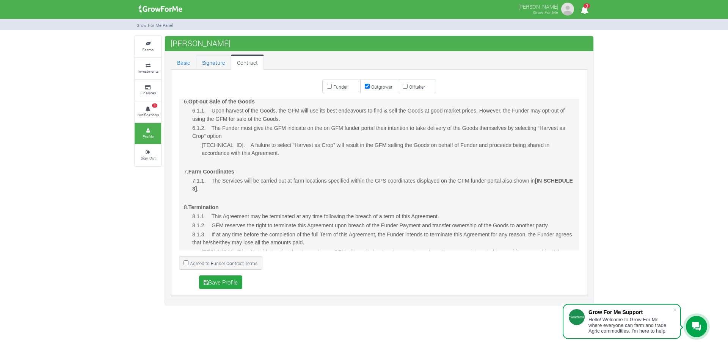
click at [206, 66] on link "Signature" at bounding box center [213, 62] width 35 height 15
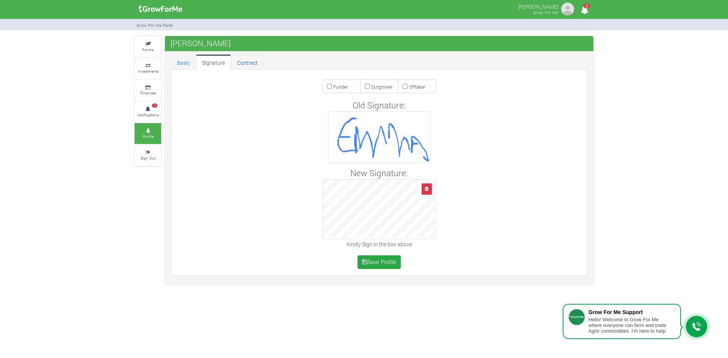
click at [242, 63] on link "Contract" at bounding box center [247, 62] width 33 height 15
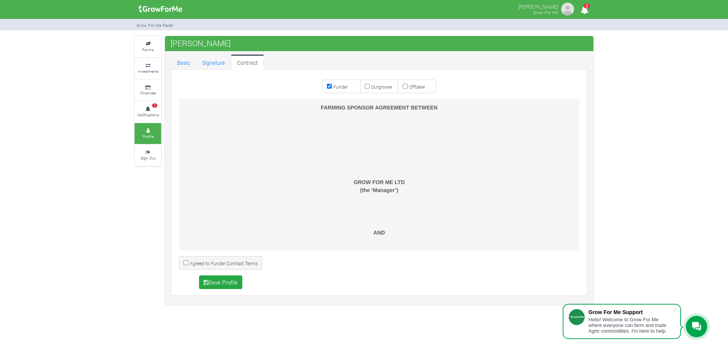
click at [367, 86] on input "Outgrower" at bounding box center [367, 86] width 5 height 5
checkbox input "true"
click at [330, 86] on input "Funder" at bounding box center [329, 86] width 5 height 5
checkbox input "false"
click at [226, 285] on button "Save Profile" at bounding box center [221, 283] width 44 height 14
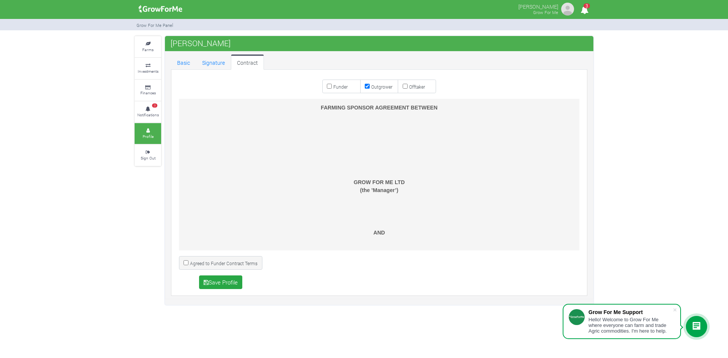
click at [149, 137] on small "Profile" at bounding box center [148, 136] width 11 height 5
click at [148, 137] on small "Profile" at bounding box center [148, 136] width 11 height 5
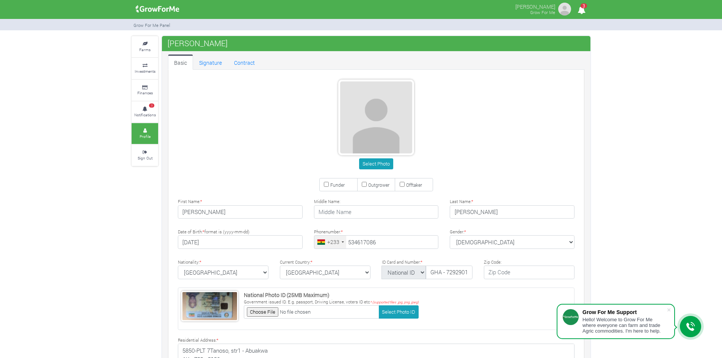
type input "53 461 7086"
click at [239, 60] on link "Contract" at bounding box center [244, 62] width 33 height 15
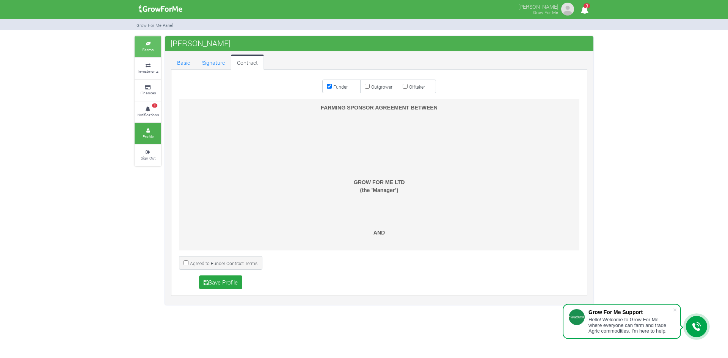
click at [149, 42] on icon at bounding box center [148, 44] width 23 height 4
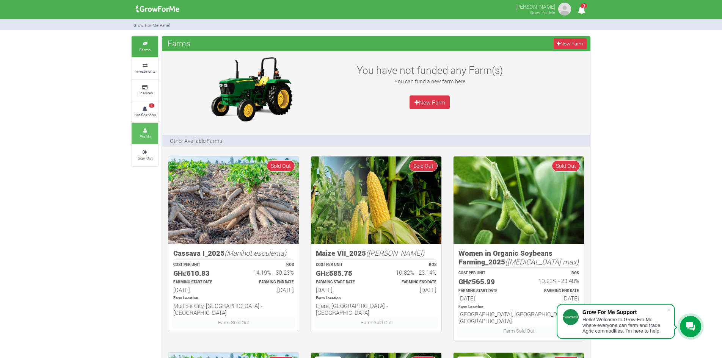
click at [144, 136] on small "Profile" at bounding box center [145, 136] width 11 height 5
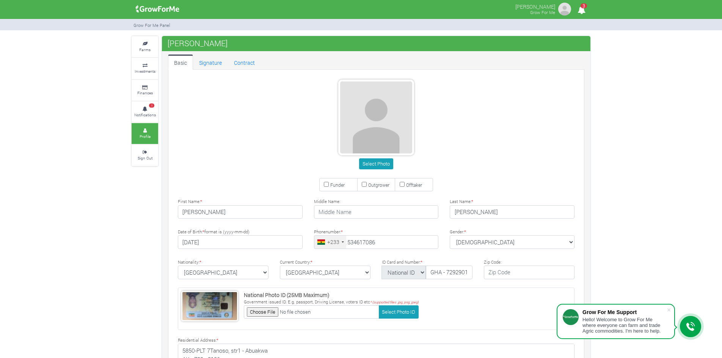
type input "53 461 7086"
click at [365, 186] on input "Outgrower" at bounding box center [364, 184] width 5 height 5
checkbox input "true"
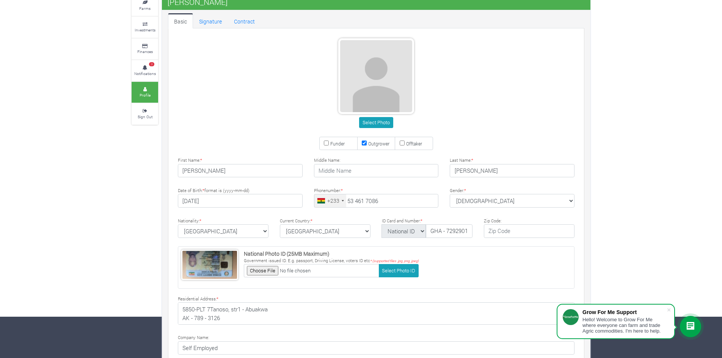
scroll to position [107, 0]
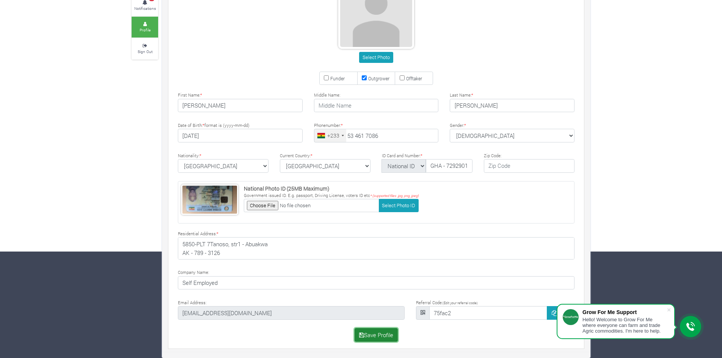
click at [379, 338] on button "Save Profile" at bounding box center [377, 335] width 44 height 14
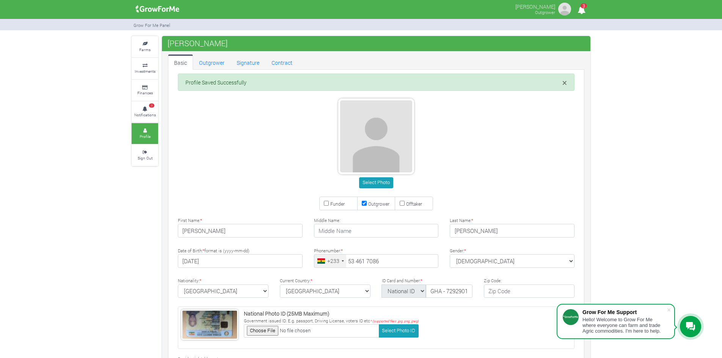
click at [364, 206] on input "Outgrower" at bounding box center [364, 203] width 5 height 5
checkbox input "false"
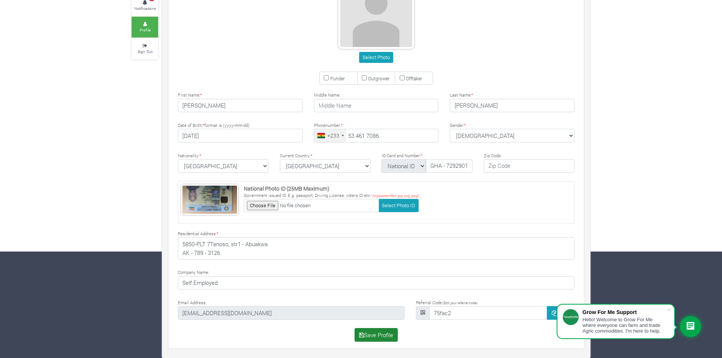
scroll to position [107, 0]
click at [377, 338] on button "Save Profile" at bounding box center [377, 335] width 44 height 14
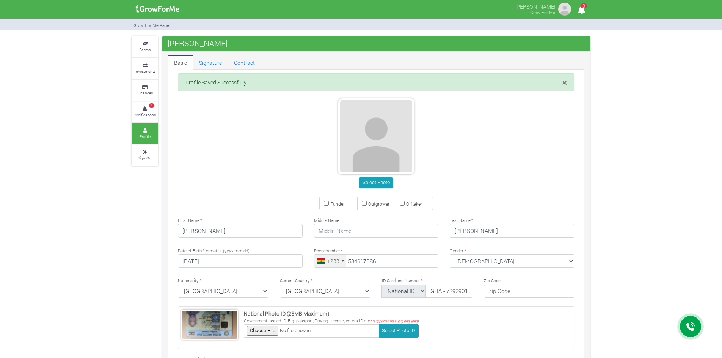
type input "53 461 7086"
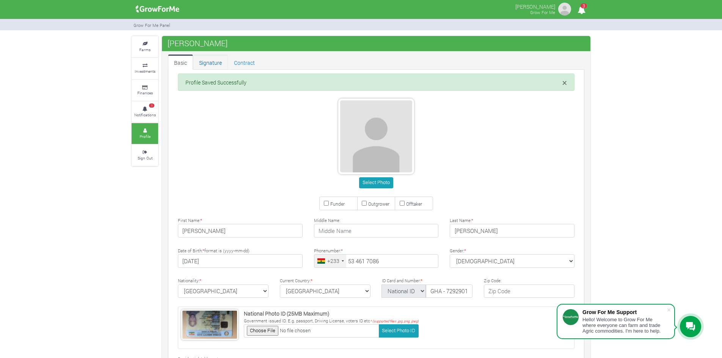
click at [210, 65] on link "Signature" at bounding box center [210, 62] width 35 height 15
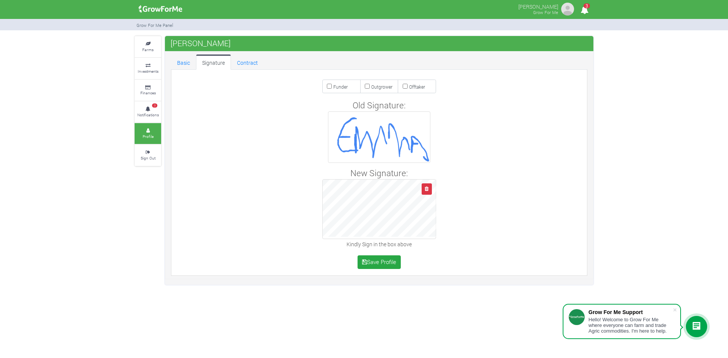
click at [405, 86] on input "Offtaker" at bounding box center [405, 86] width 5 height 5
checkbox input "true"
click at [242, 64] on link "Contract" at bounding box center [247, 62] width 33 height 15
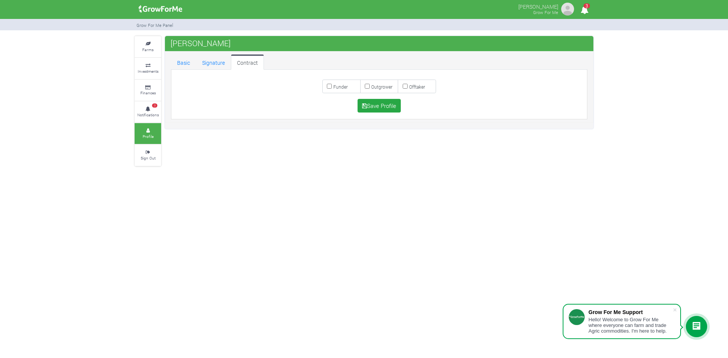
click at [367, 86] on input "Outgrower" at bounding box center [367, 86] width 5 height 5
checkbox input "true"
click at [375, 107] on button "Save Profile" at bounding box center [380, 106] width 44 height 14
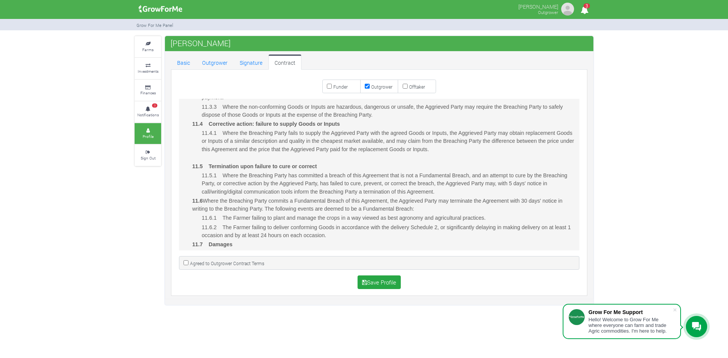
scroll to position [1403, 0]
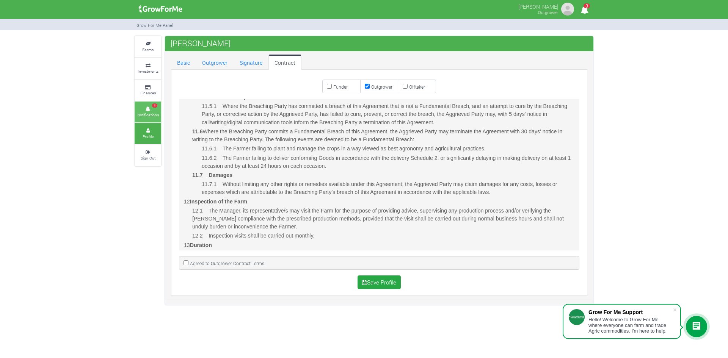
click at [148, 108] on icon at bounding box center [148, 109] width 23 height 4
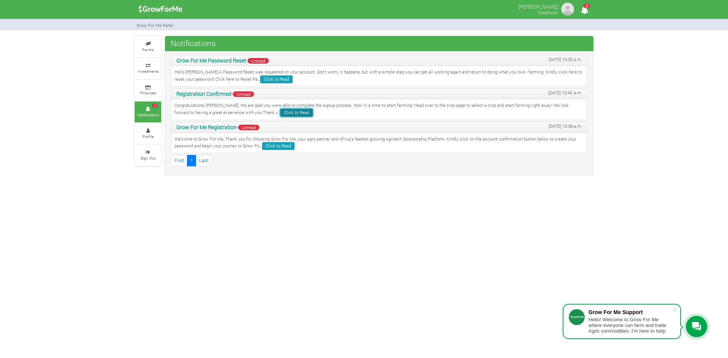
click at [280, 115] on link "Click to Read" at bounding box center [296, 113] width 33 height 8
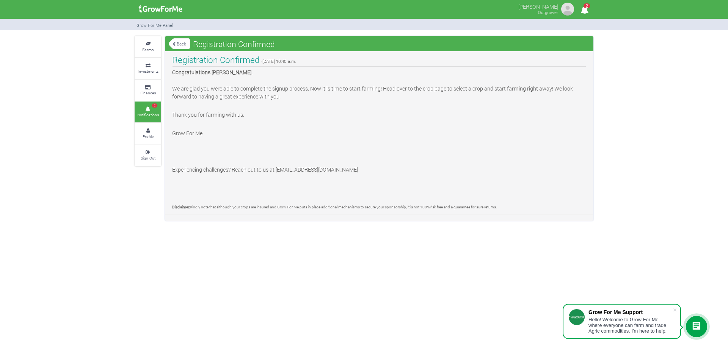
click at [176, 40] on link "Back" at bounding box center [179, 44] width 21 height 13
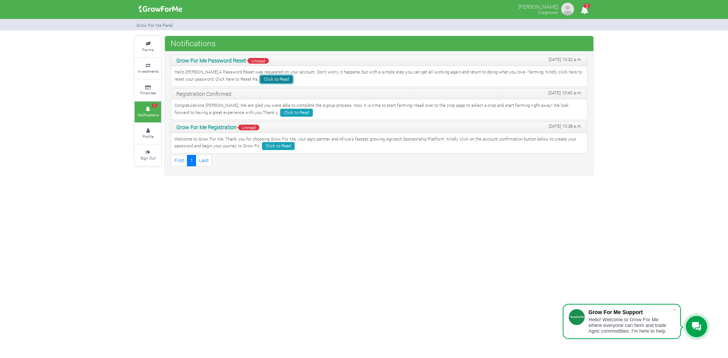
click at [260, 80] on link "Click to Read" at bounding box center [276, 79] width 33 height 8
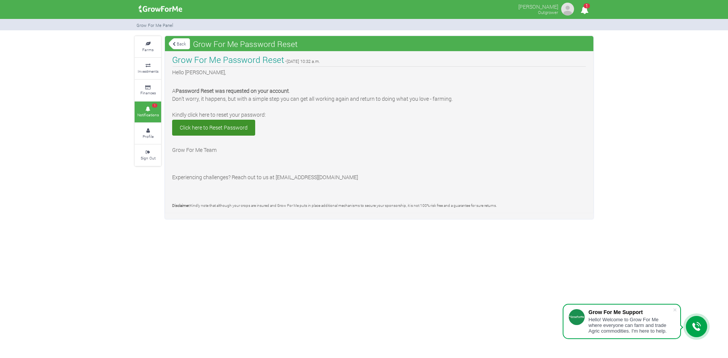
click at [181, 42] on link "Back" at bounding box center [179, 44] width 21 height 13
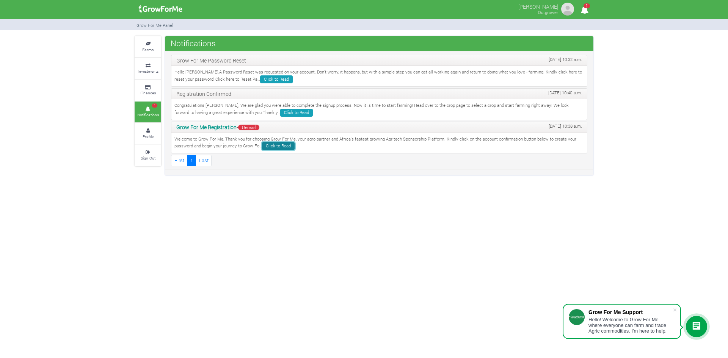
click at [279, 146] on link "Click to Read" at bounding box center [278, 146] width 33 height 8
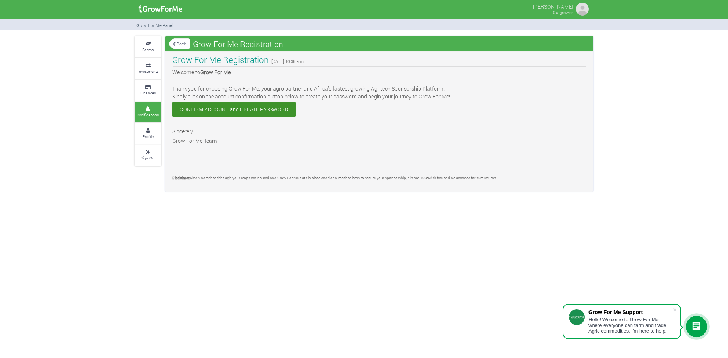
click at [177, 41] on link "Back" at bounding box center [179, 44] width 21 height 13
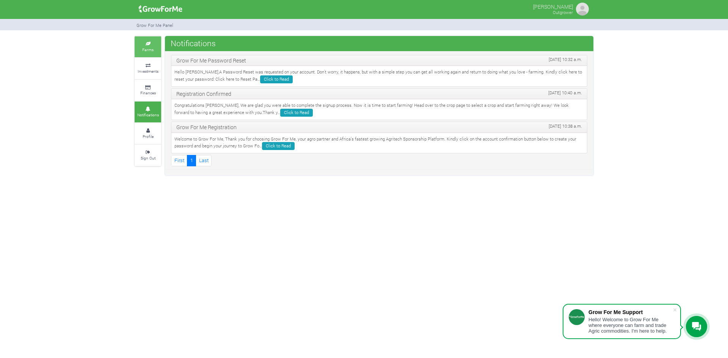
click at [147, 48] on small "Farms" at bounding box center [147, 49] width 11 height 5
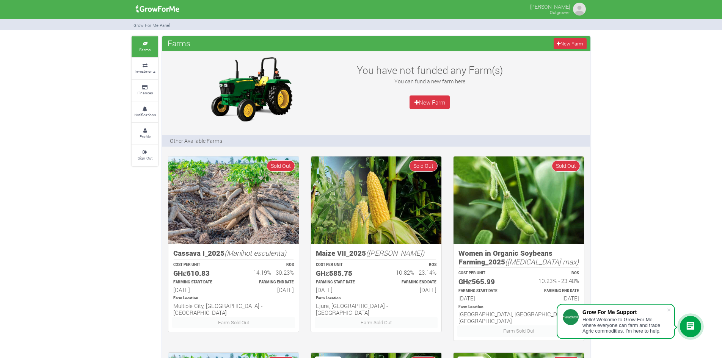
click at [570, 6] on div "Adjei Emmanuel Outgrower" at bounding box center [560, 9] width 62 height 18
drag, startPoint x: 557, startPoint y: 17, endPoint x: 561, endPoint y: 14, distance: 4.6
click at [559, 16] on div "Adjei Emmanuel Outgrower" at bounding box center [560, 9] width 62 height 18
click at [578, 7] on img at bounding box center [579, 9] width 15 height 15
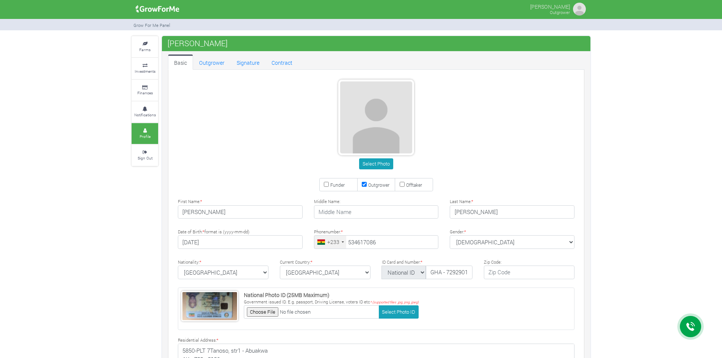
type input "53 461 7086"
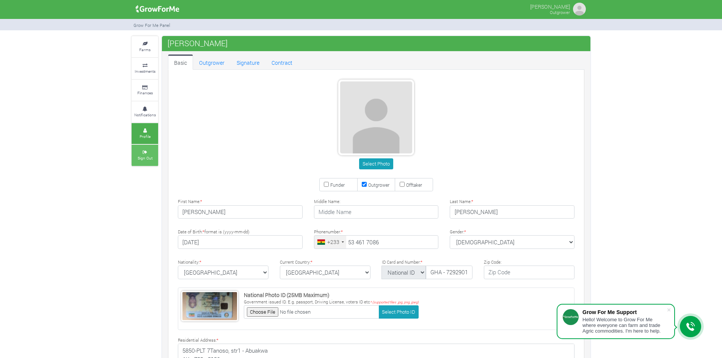
click at [145, 157] on small "Sign Out" at bounding box center [145, 158] width 15 height 5
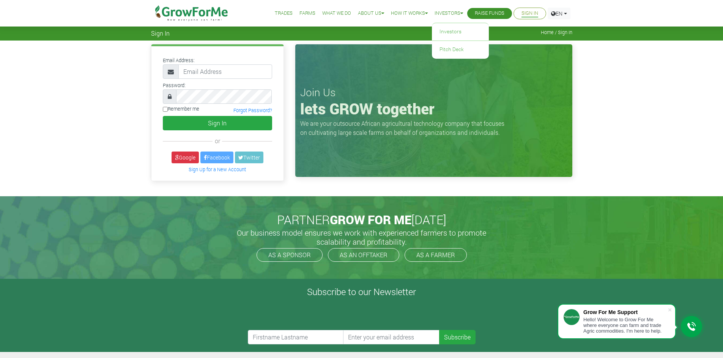
click at [440, 13] on link "Investors" at bounding box center [448, 13] width 28 height 8
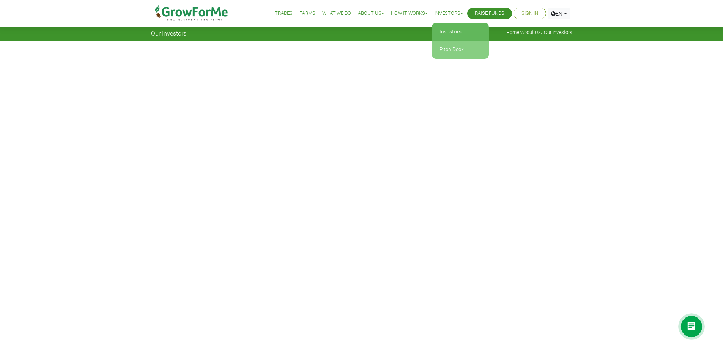
click at [449, 48] on link "Pitch Deck" at bounding box center [460, 49] width 57 height 17
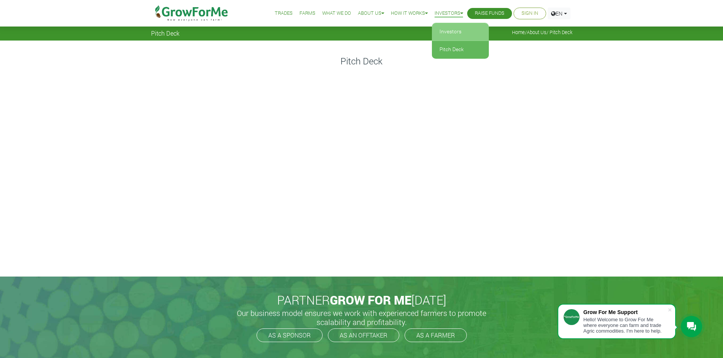
click at [442, 32] on link "Investors" at bounding box center [460, 31] width 57 height 17
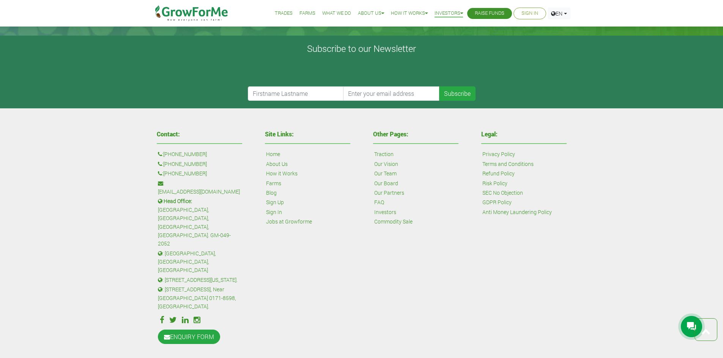
scroll to position [1833, 0]
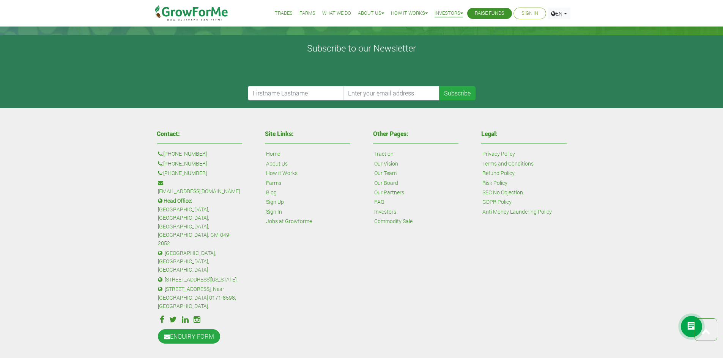
click at [685, 328] on div at bounding box center [690, 326] width 21 height 21
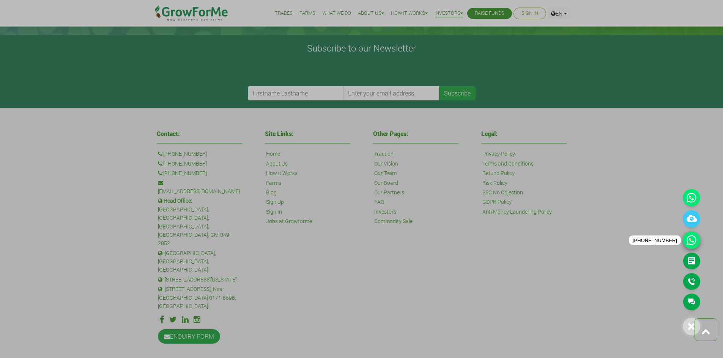
click at [690, 240] on icon at bounding box center [690, 240] width 17 height 17
drag, startPoint x: 552, startPoint y: 111, endPoint x: 557, endPoint y: 111, distance: 5.3
click at [552, 111] on div at bounding box center [361, 179] width 723 height 358
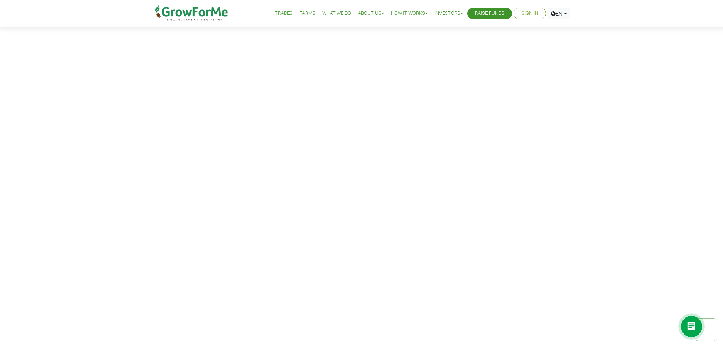
scroll to position [0, 0]
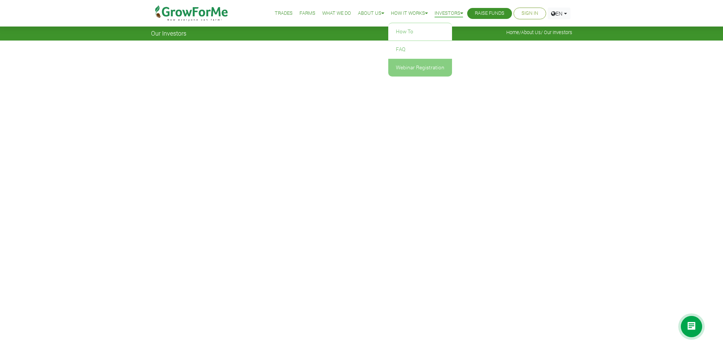
click at [395, 70] on link "Webinar Registration" at bounding box center [420, 67] width 64 height 17
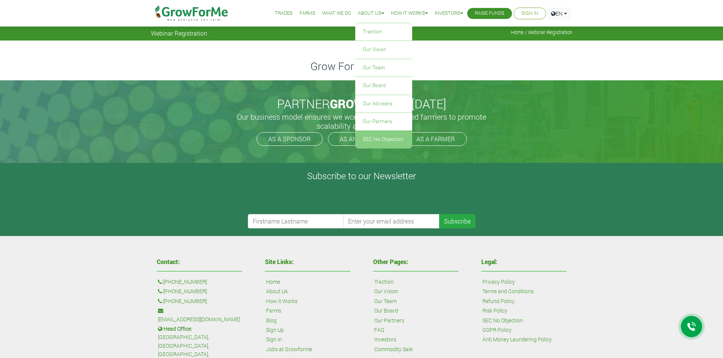
click at [371, 142] on link "SEC No Objection" at bounding box center [383, 139] width 57 height 17
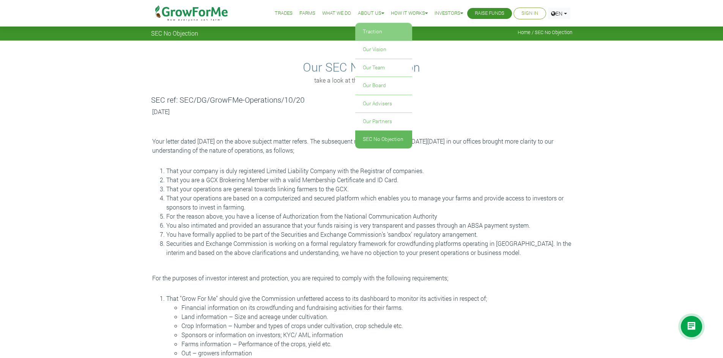
click at [366, 30] on link "Traction" at bounding box center [383, 31] width 57 height 17
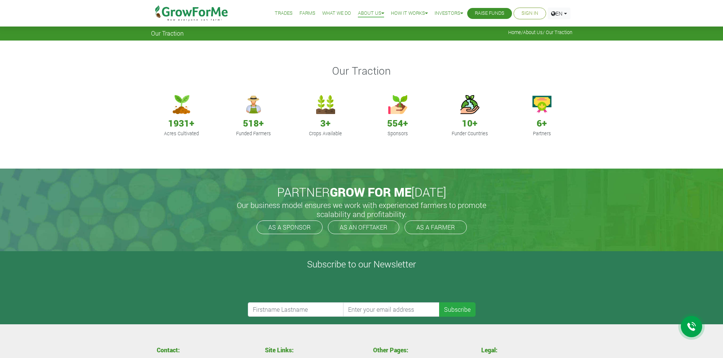
click at [260, 124] on h4 "518+" at bounding box center [253, 123] width 53 height 11
click at [336, 13] on link "What We Do" at bounding box center [336, 13] width 29 height 8
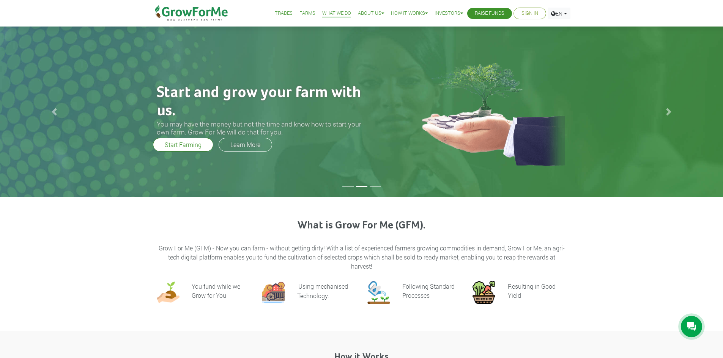
click at [299, 13] on link "Farms" at bounding box center [307, 13] width 16 height 8
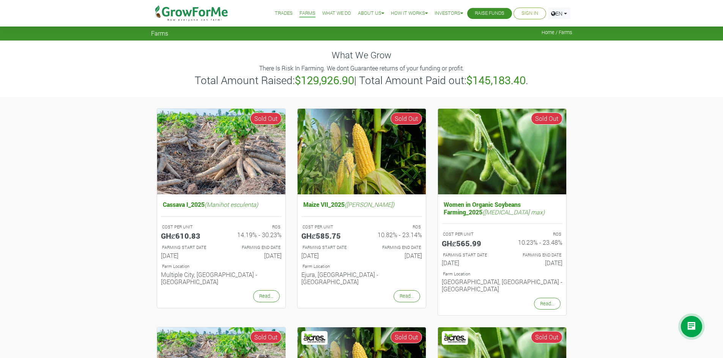
click at [275, 11] on link "Trades" at bounding box center [284, 13] width 18 height 8
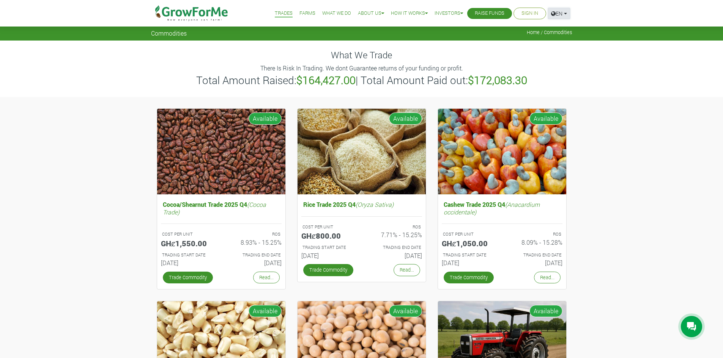
click at [567, 11] on link "EN" at bounding box center [558, 14] width 23 height 12
click at [563, 41] on link "French" at bounding box center [577, 42] width 51 height 11
click at [565, 14] on link "EN" at bounding box center [558, 14] width 23 height 12
click at [558, 40] on link "French" at bounding box center [577, 42] width 51 height 11
click at [567, 12] on link "EN" at bounding box center [558, 14] width 23 height 12
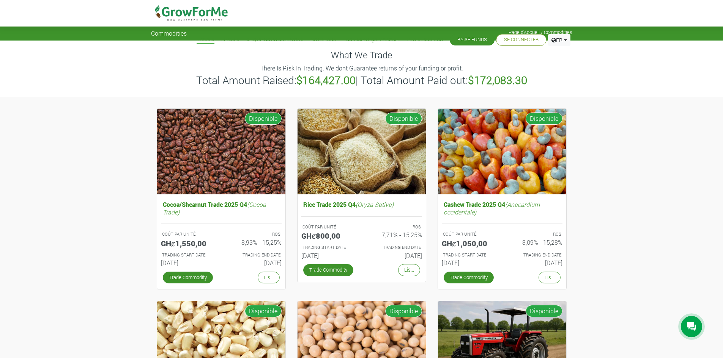
click at [657, 80] on div "What We Trade There Is Risk In Trading. We dont Guarantee returns of your fundi…" at bounding box center [361, 69] width 723 height 56
click at [565, 40] on link "FR" at bounding box center [559, 40] width 22 height 12
click at [564, 53] on link "Anglais" at bounding box center [578, 56] width 51 height 11
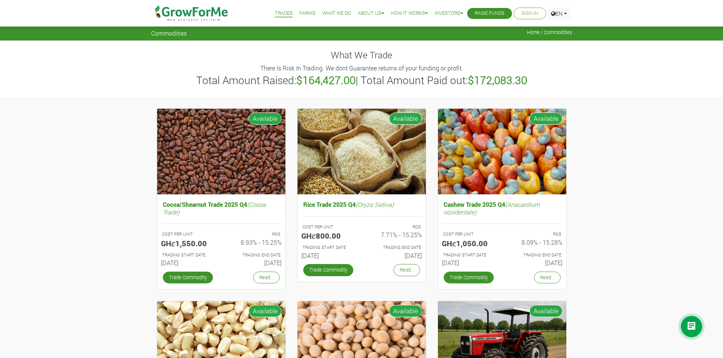
click at [528, 13] on link "Sign In" at bounding box center [529, 13] width 17 height 8
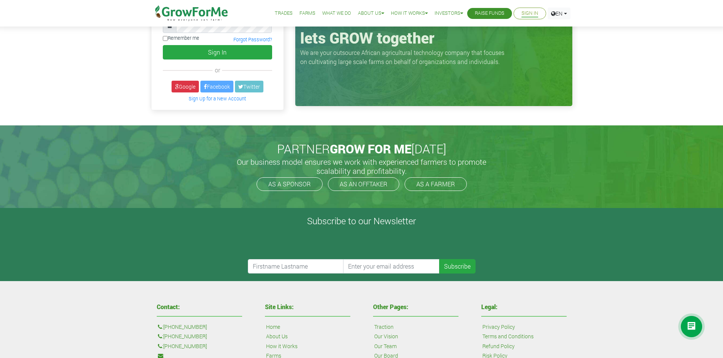
scroll to position [76, 0]
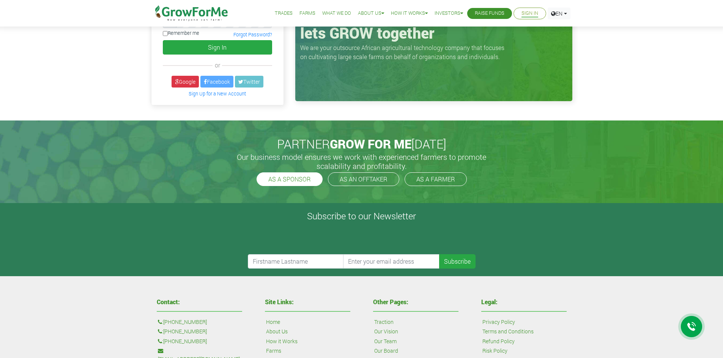
click at [313, 181] on link "AS A SPONSOR" at bounding box center [289, 180] width 66 height 14
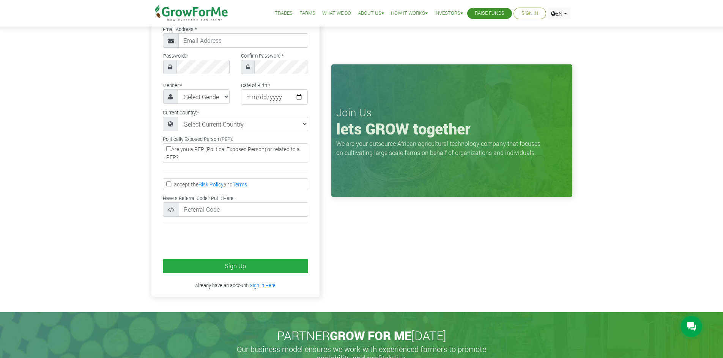
scroll to position [114, 0]
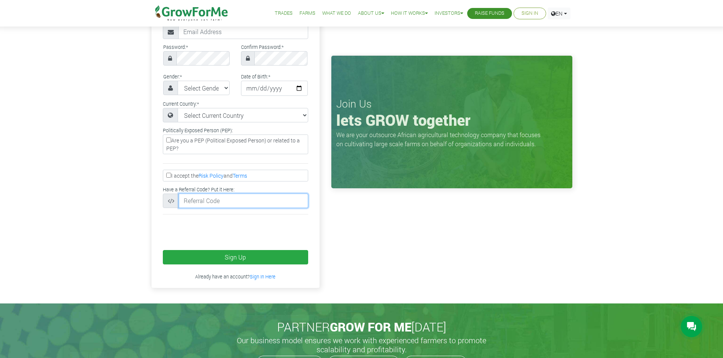
click at [255, 198] on input "text" at bounding box center [243, 201] width 129 height 14
click at [314, 232] on div "Google Facebook Twitter or Fullname: * Phone number: * +233 *" at bounding box center [235, 110] width 168 height 356
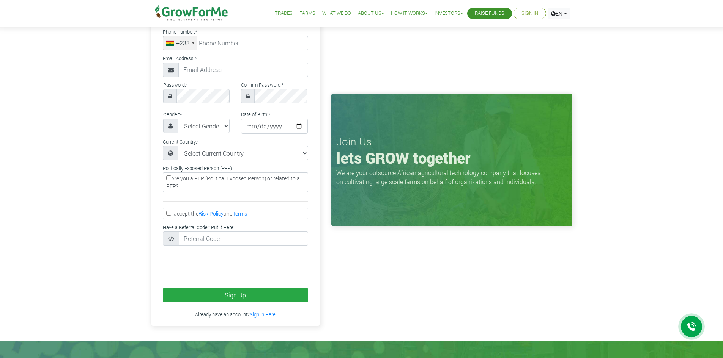
scroll to position [0, 0]
